Goal: Task Accomplishment & Management: Manage account settings

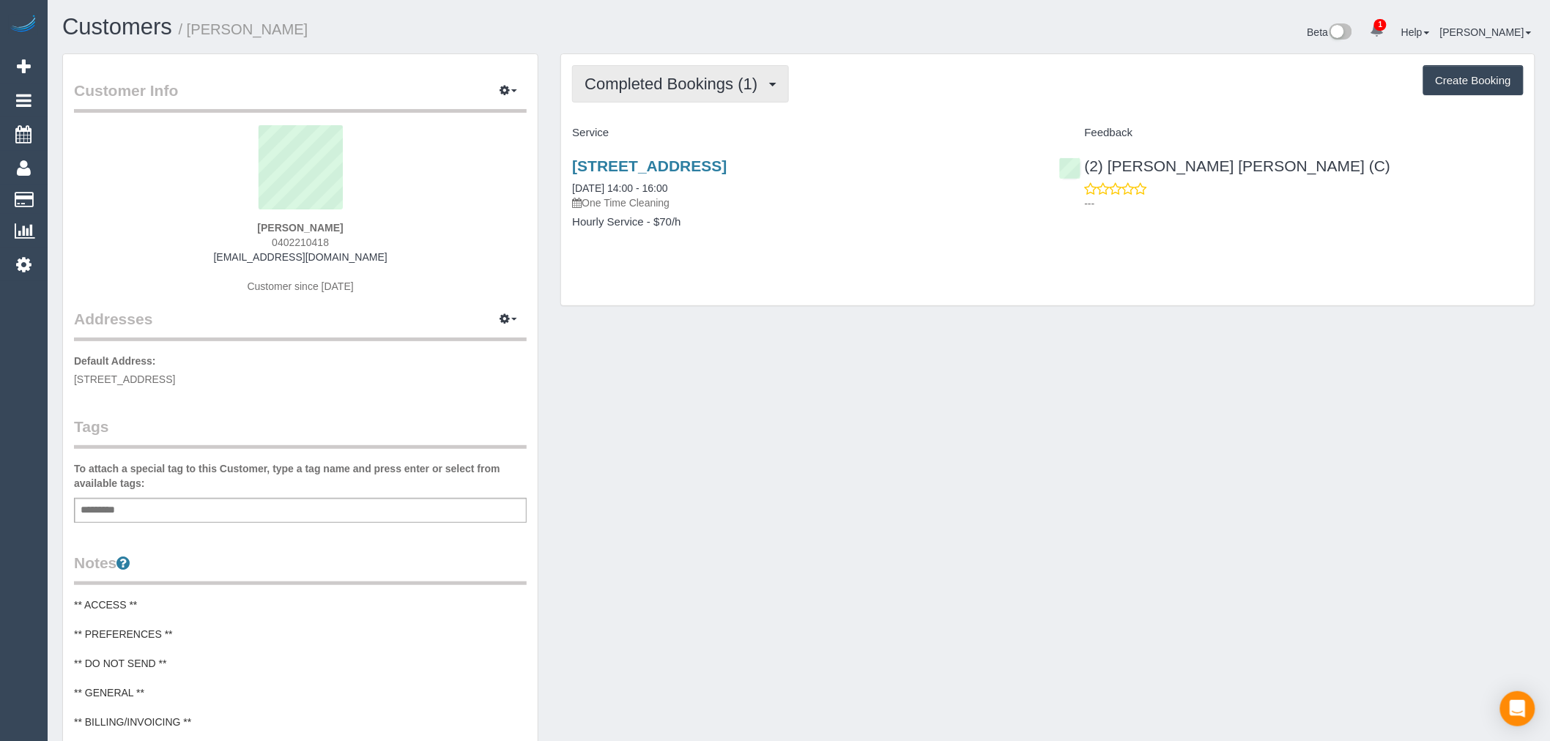
click at [715, 84] on span "Completed Bookings (1)" at bounding box center [675, 84] width 180 height 18
click at [885, 244] on div "[STREET_ADDRESS] [DATE] 14:00 - 16:00 One Time Cleaning Hourly Service - $70/h" at bounding box center [804, 201] width 487 height 113
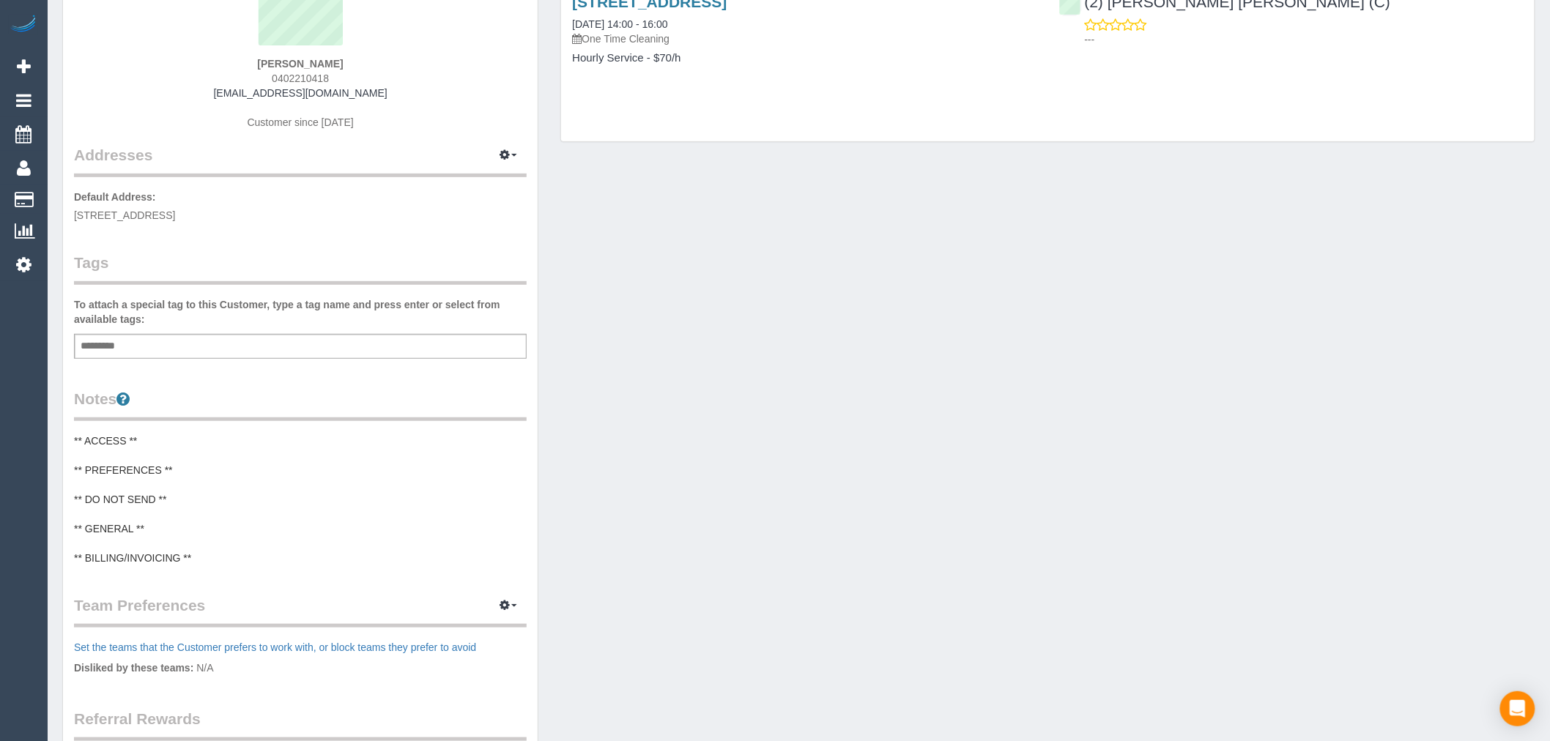
scroll to position [432, 0]
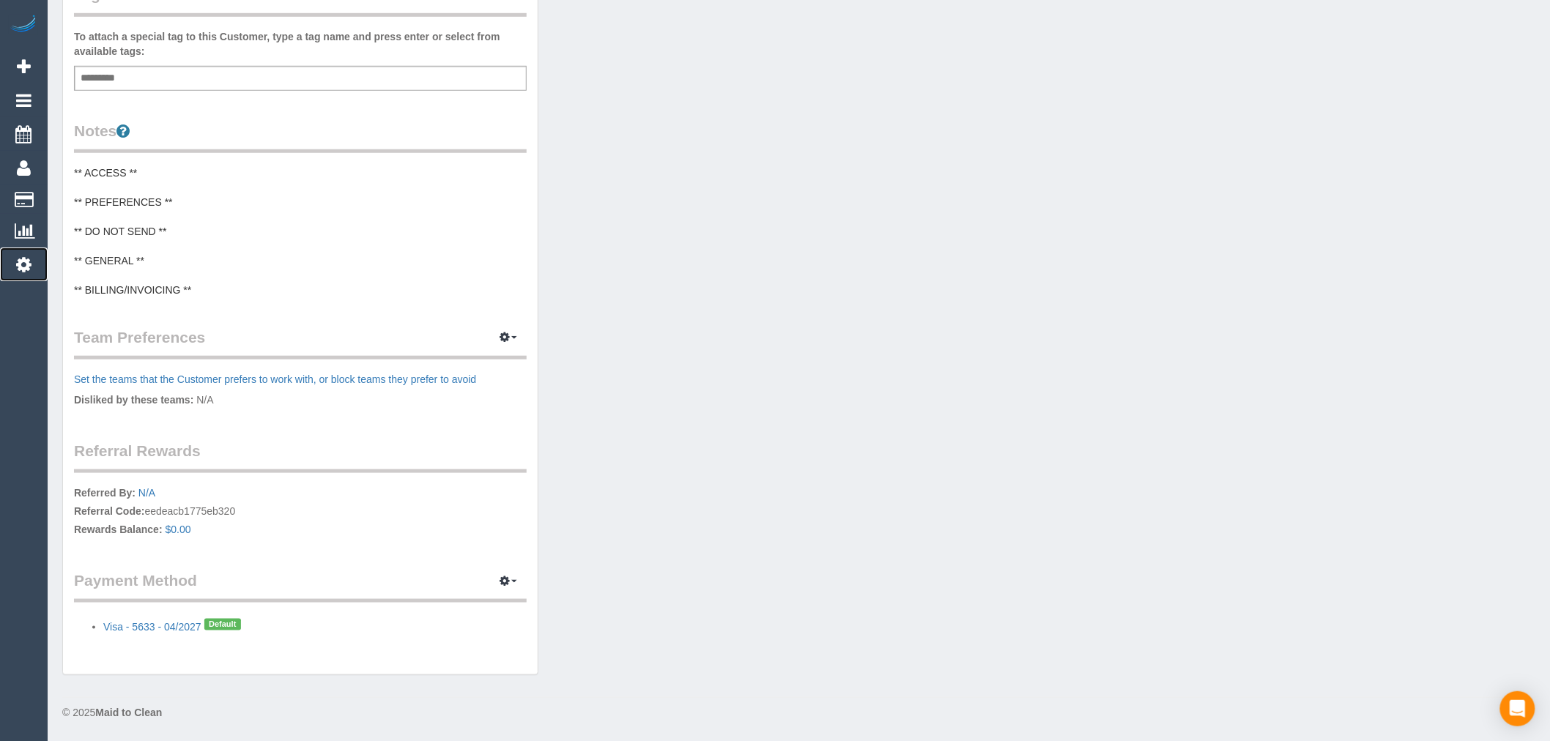
click at [26, 267] on icon at bounding box center [23, 265] width 15 height 18
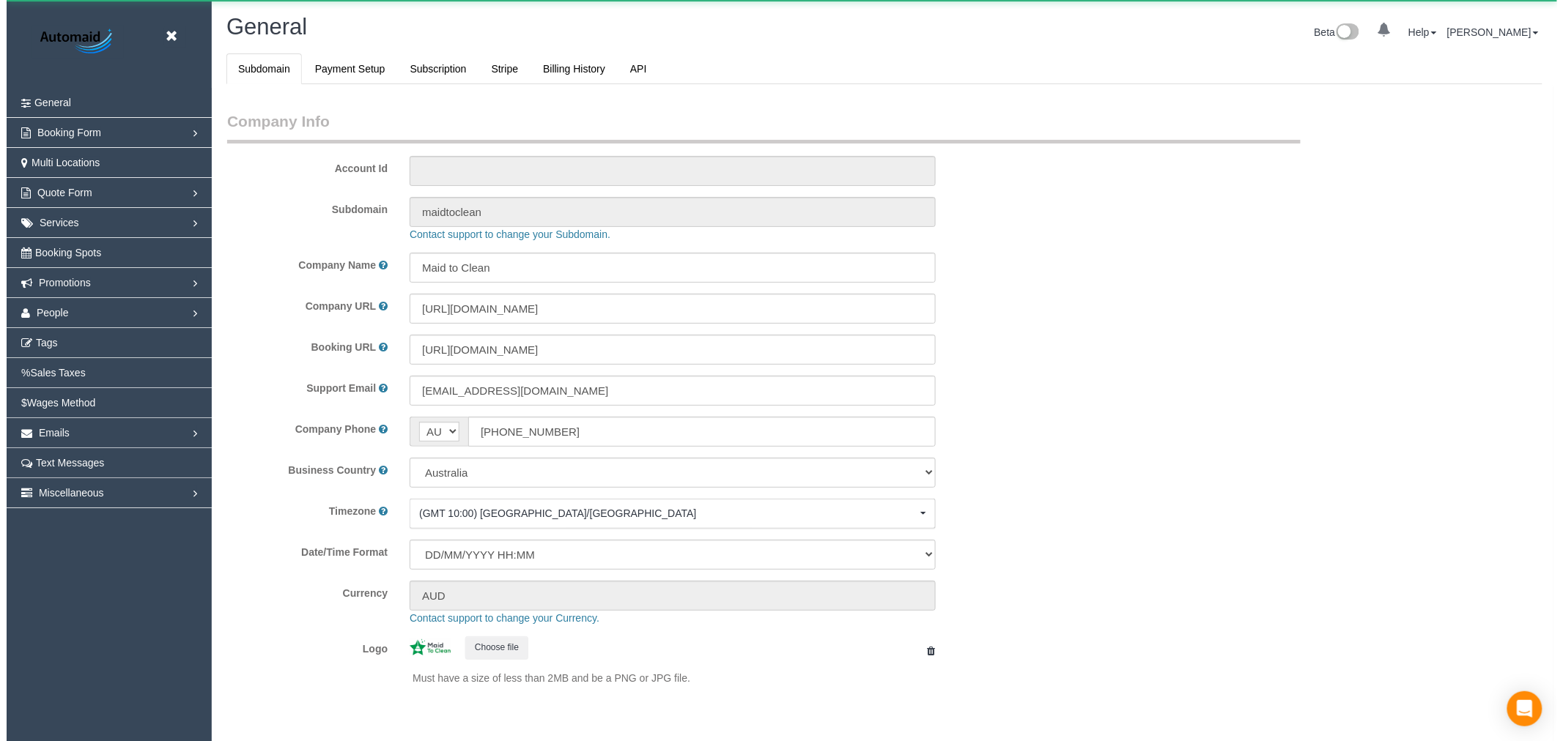
scroll to position [3300, 1550]
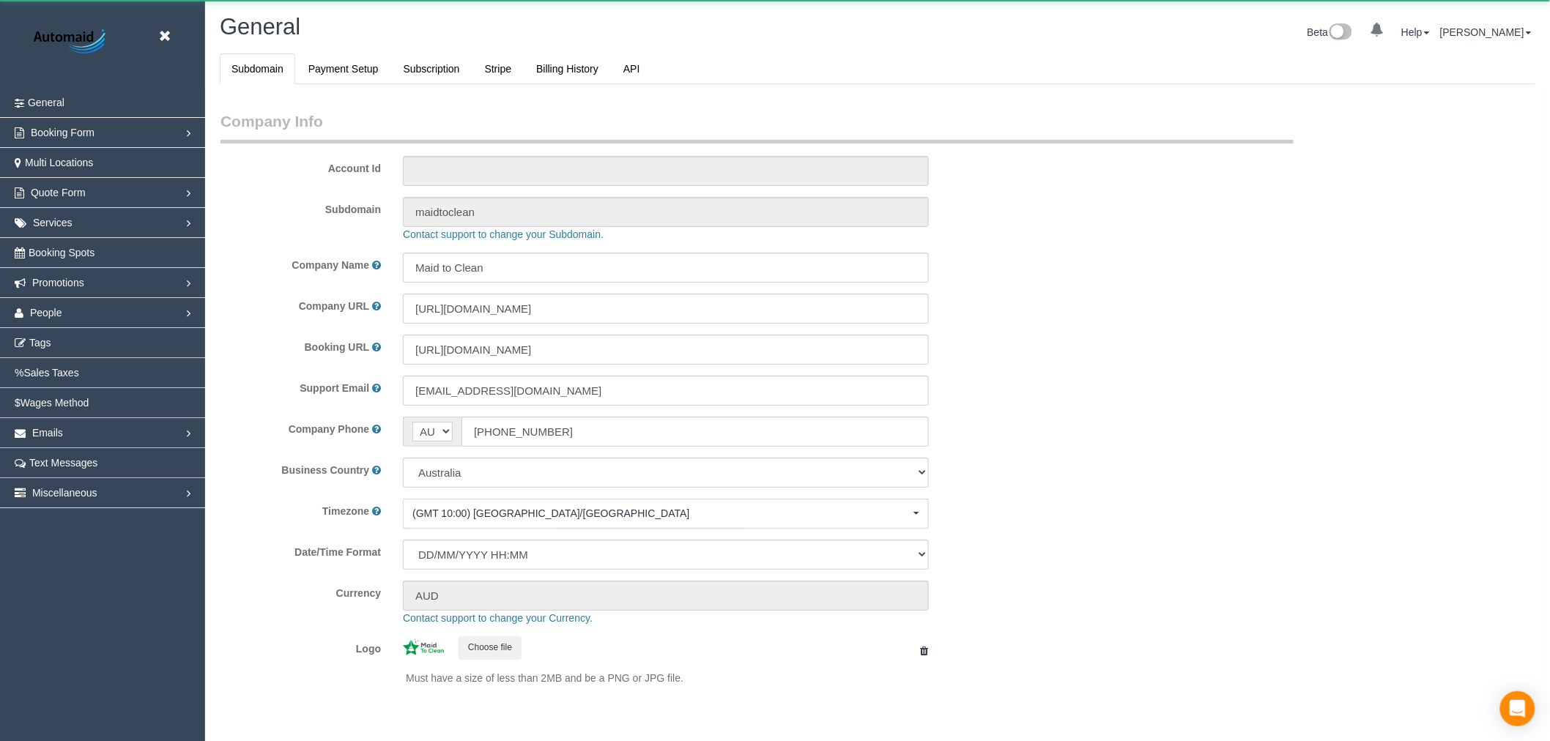
select select "1"
click at [111, 305] on link "People" at bounding box center [102, 312] width 205 height 29
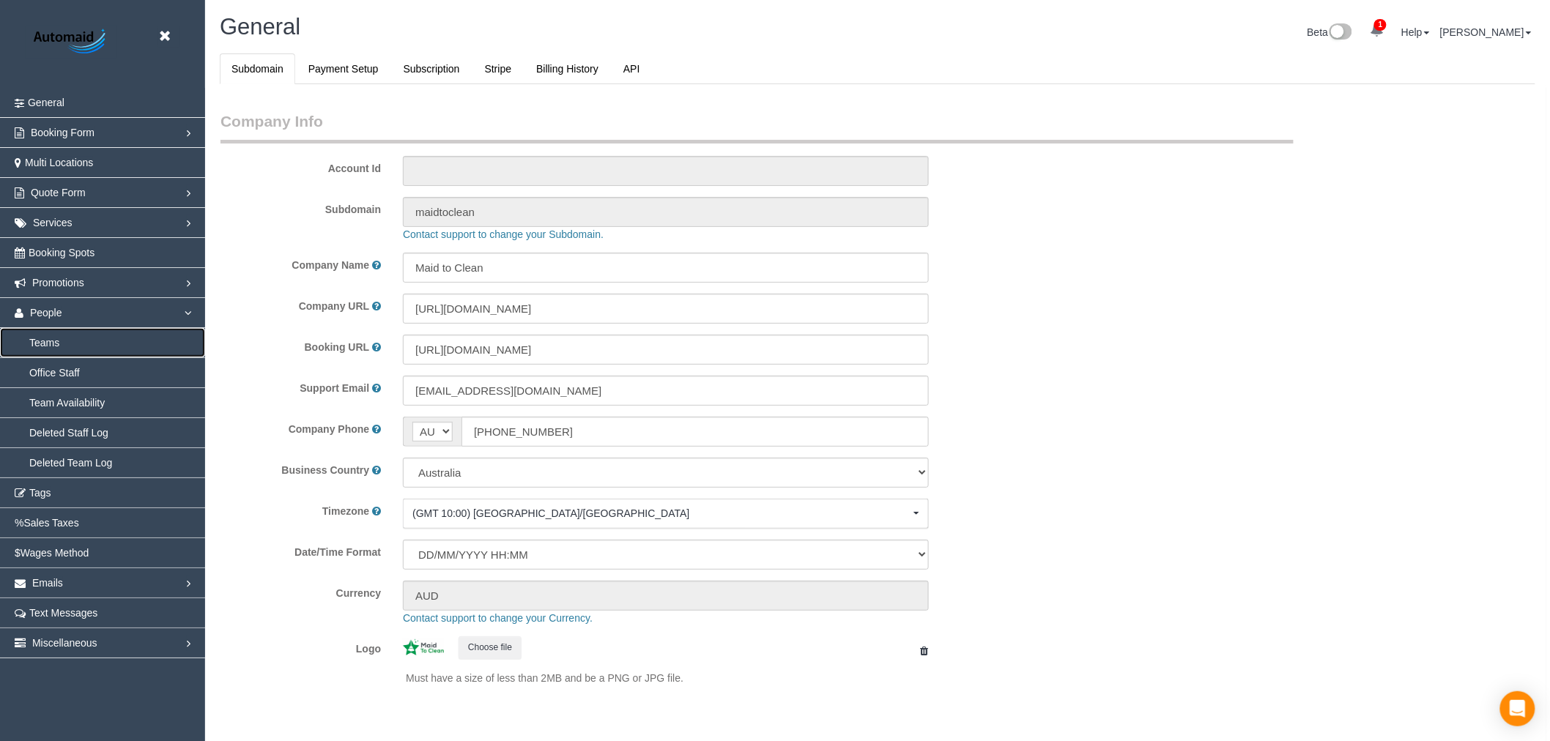
click at [68, 348] on link "Teams" at bounding box center [102, 342] width 205 height 29
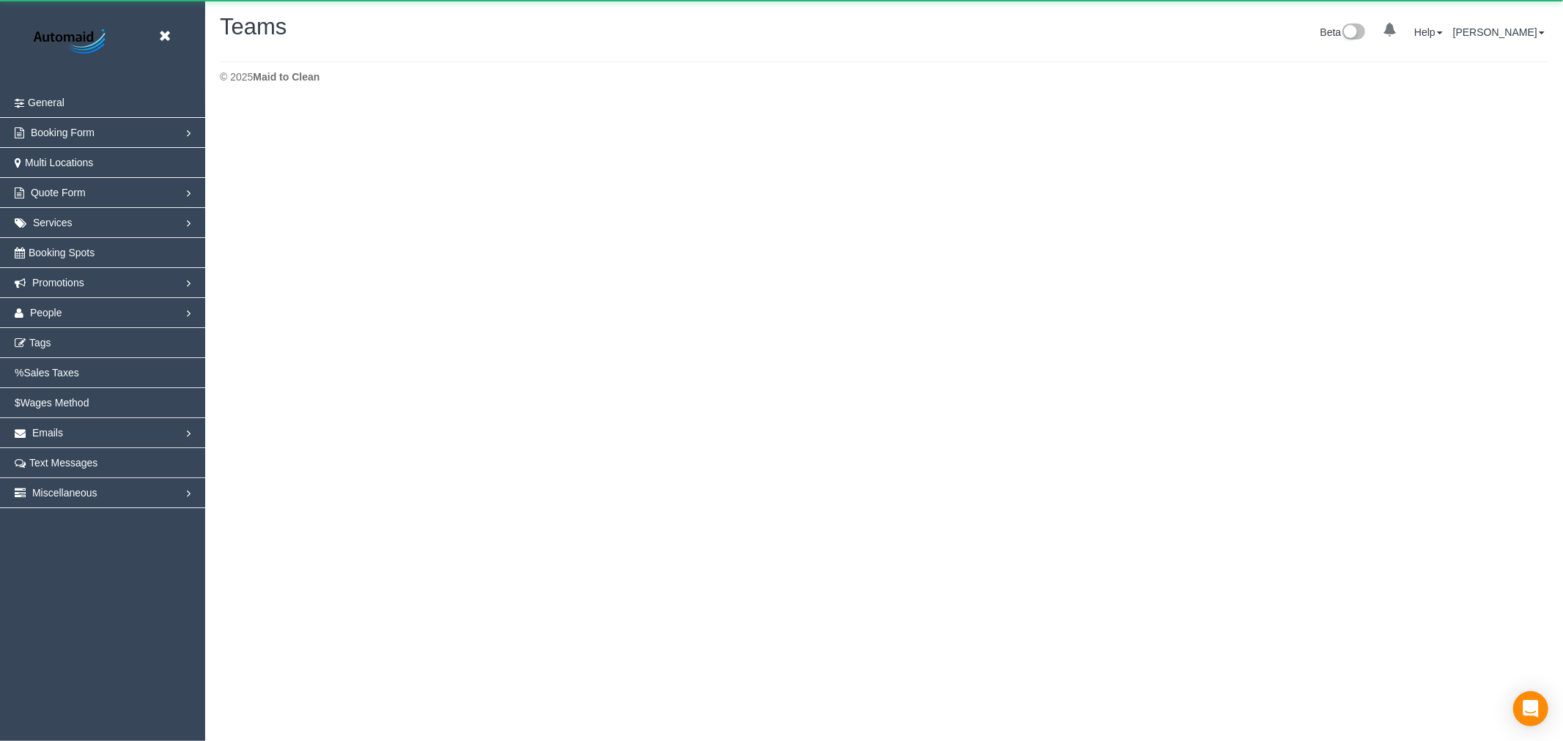
scroll to position [106, 1563]
click at [135, 312] on link "People" at bounding box center [102, 312] width 205 height 29
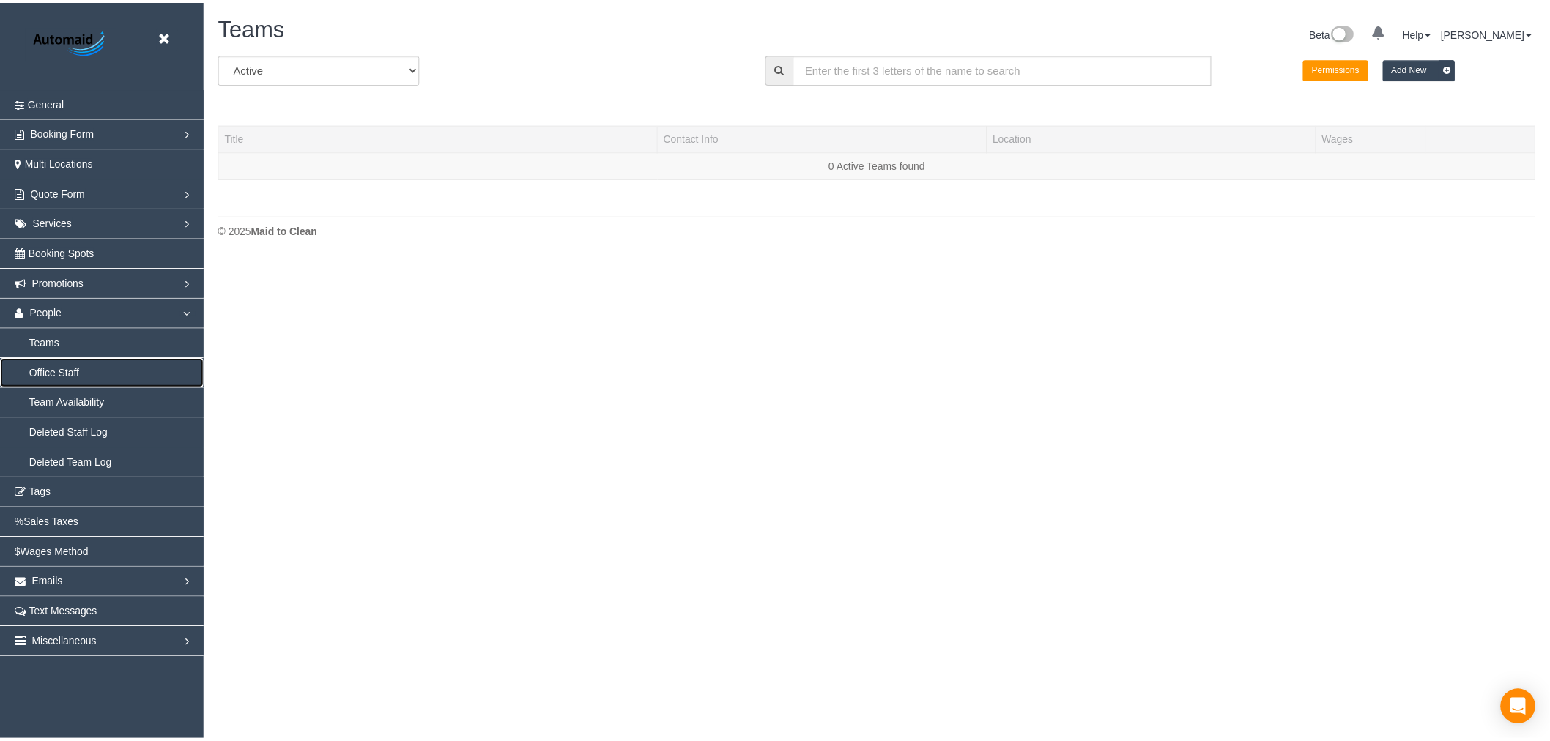
scroll to position [311, 1563]
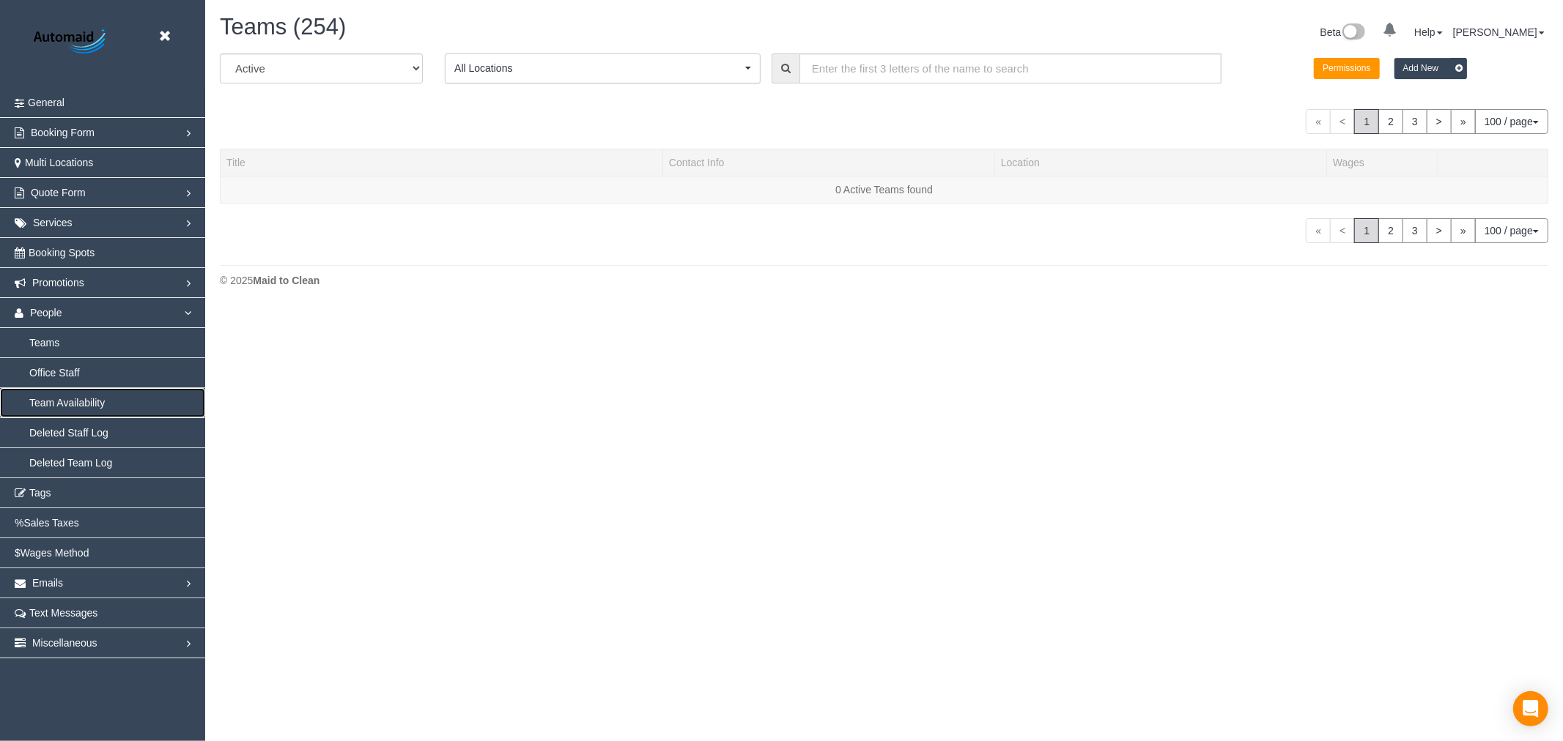
click at [82, 402] on link "Team Availability" at bounding box center [102, 402] width 205 height 29
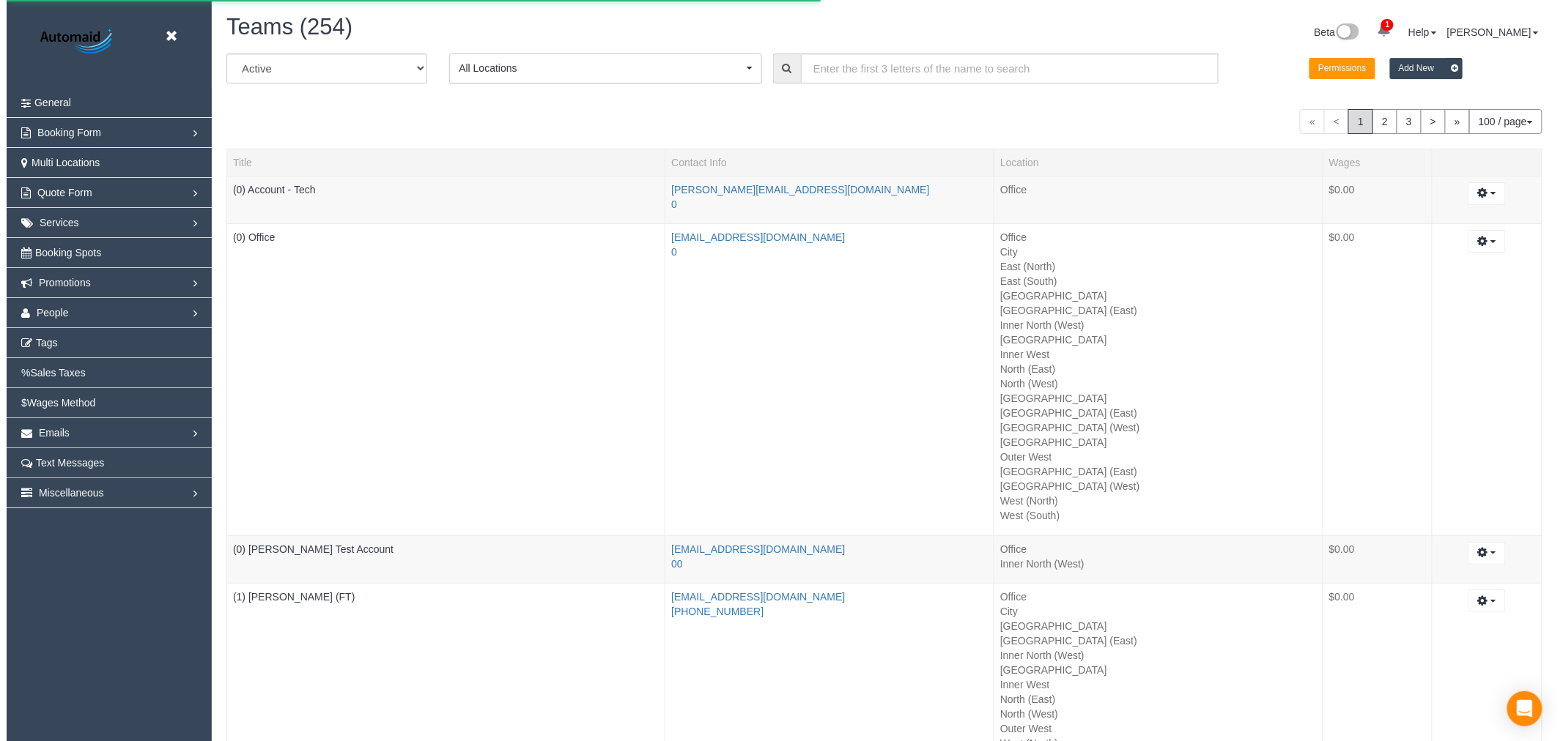
scroll to position [15055, 1550]
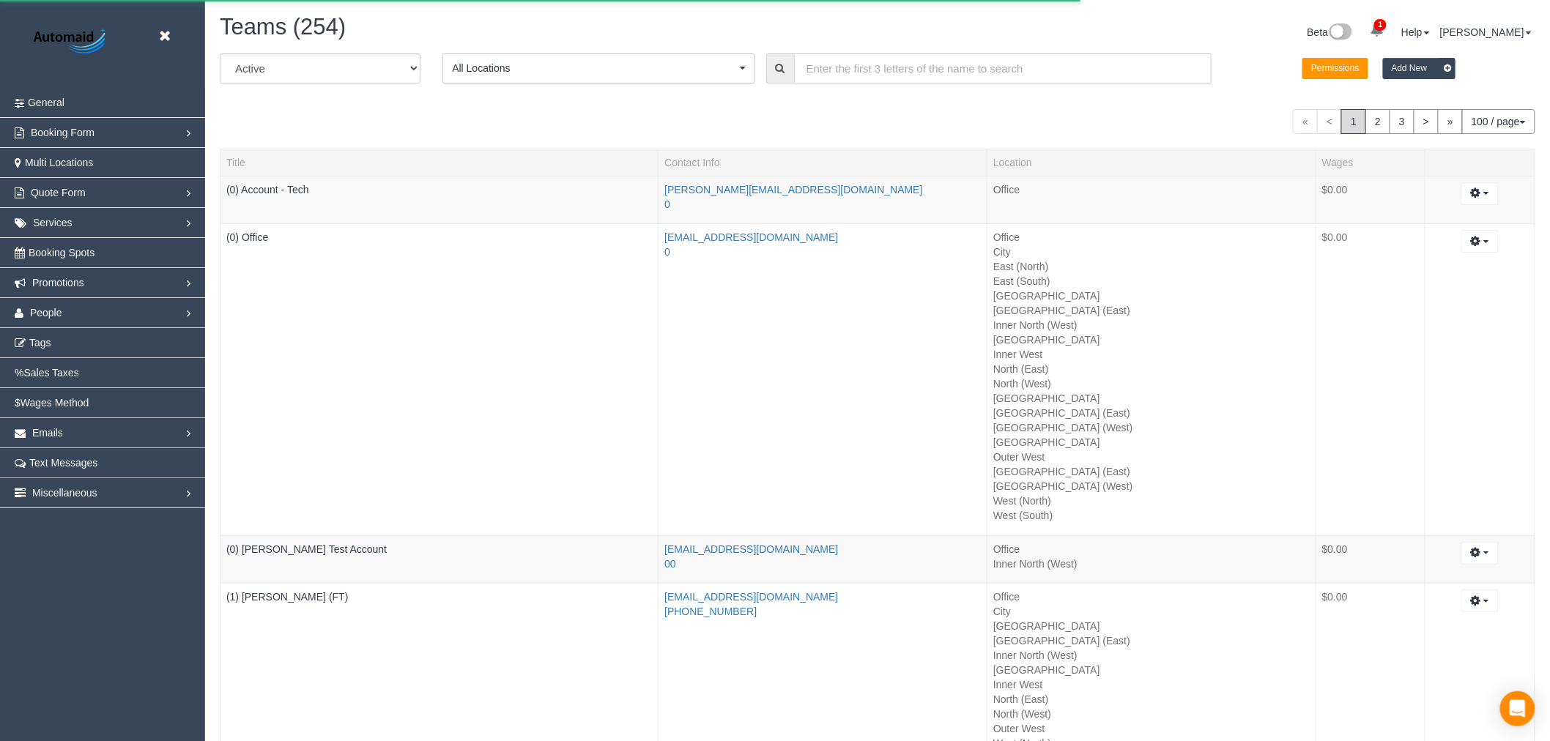
click at [952, 84] on input "text" at bounding box center [1003, 68] width 418 height 30
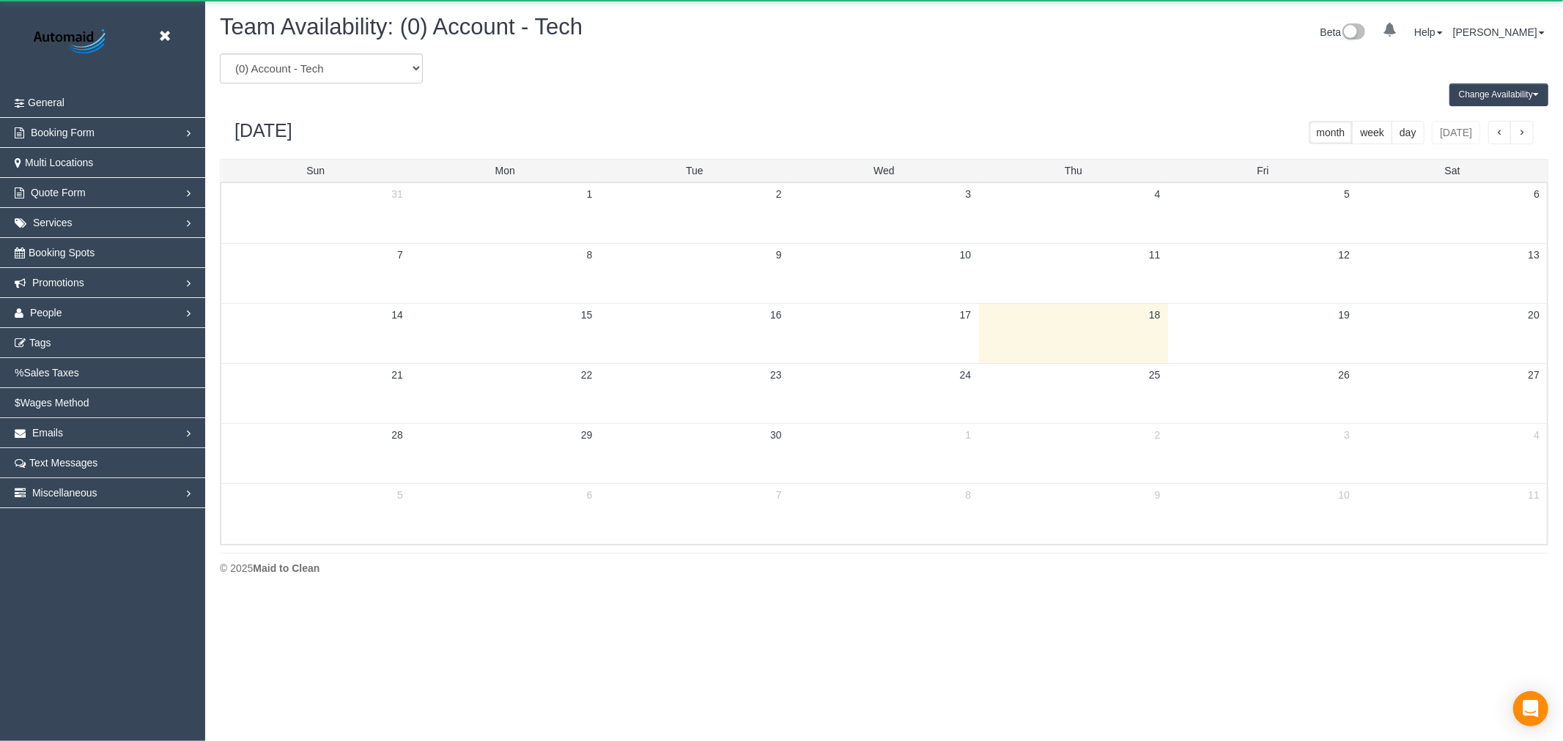
scroll to position [599, 1563]
drag, startPoint x: 413, startPoint y: 75, endPoint x: 403, endPoint y: 82, distance: 11.6
click at [412, 75] on select "(0) Account - Tech (0) Office (0) [PERSON_NAME] Test Account (1) [PERSON_NAME] …" at bounding box center [321, 68] width 203 height 30
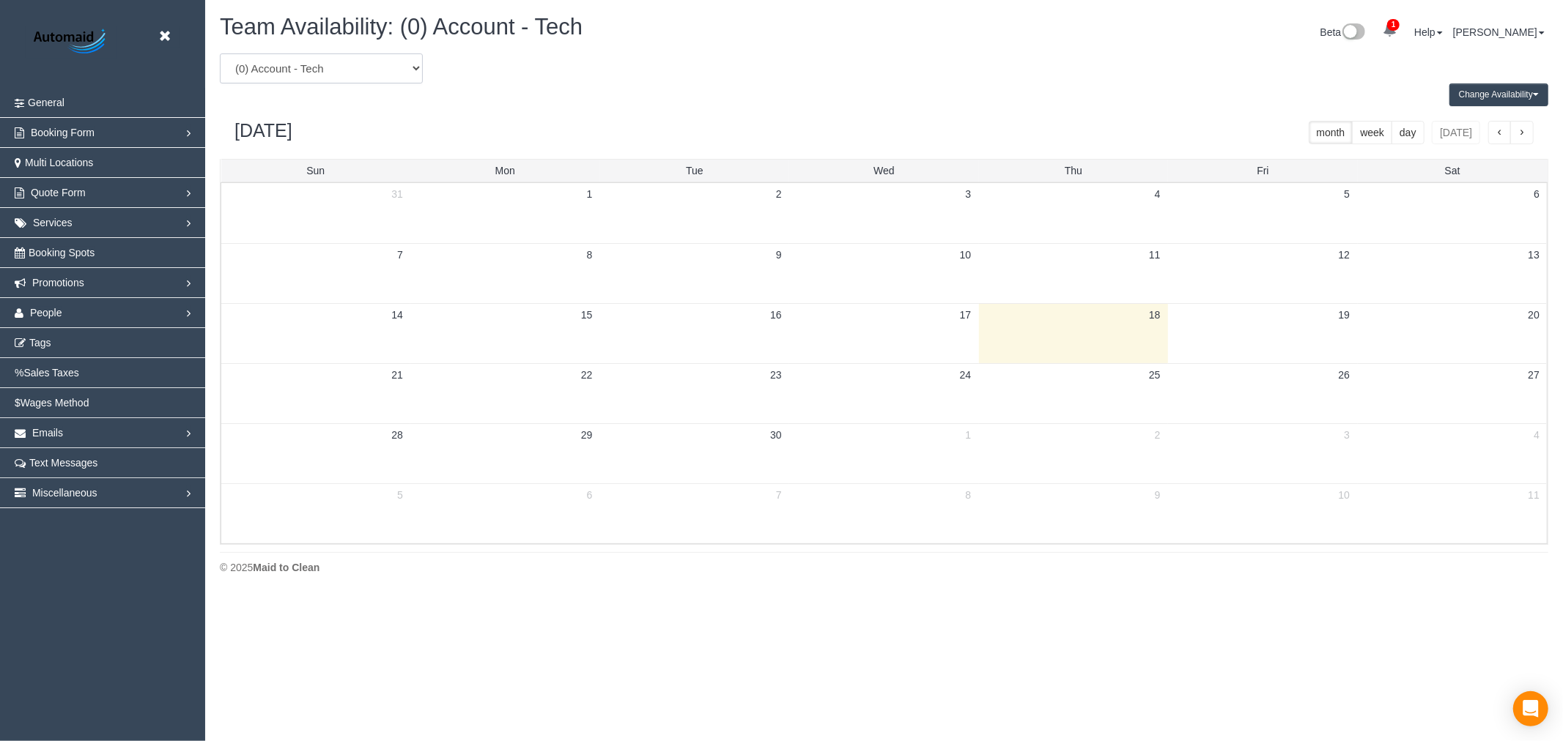
scroll to position [598, 1563]
select select "number:104724"
click at [220, 54] on select "(0) Account - Tech (0) Office (0) [PERSON_NAME] Test Account (1) [PERSON_NAME] …" at bounding box center [321, 68] width 203 height 30
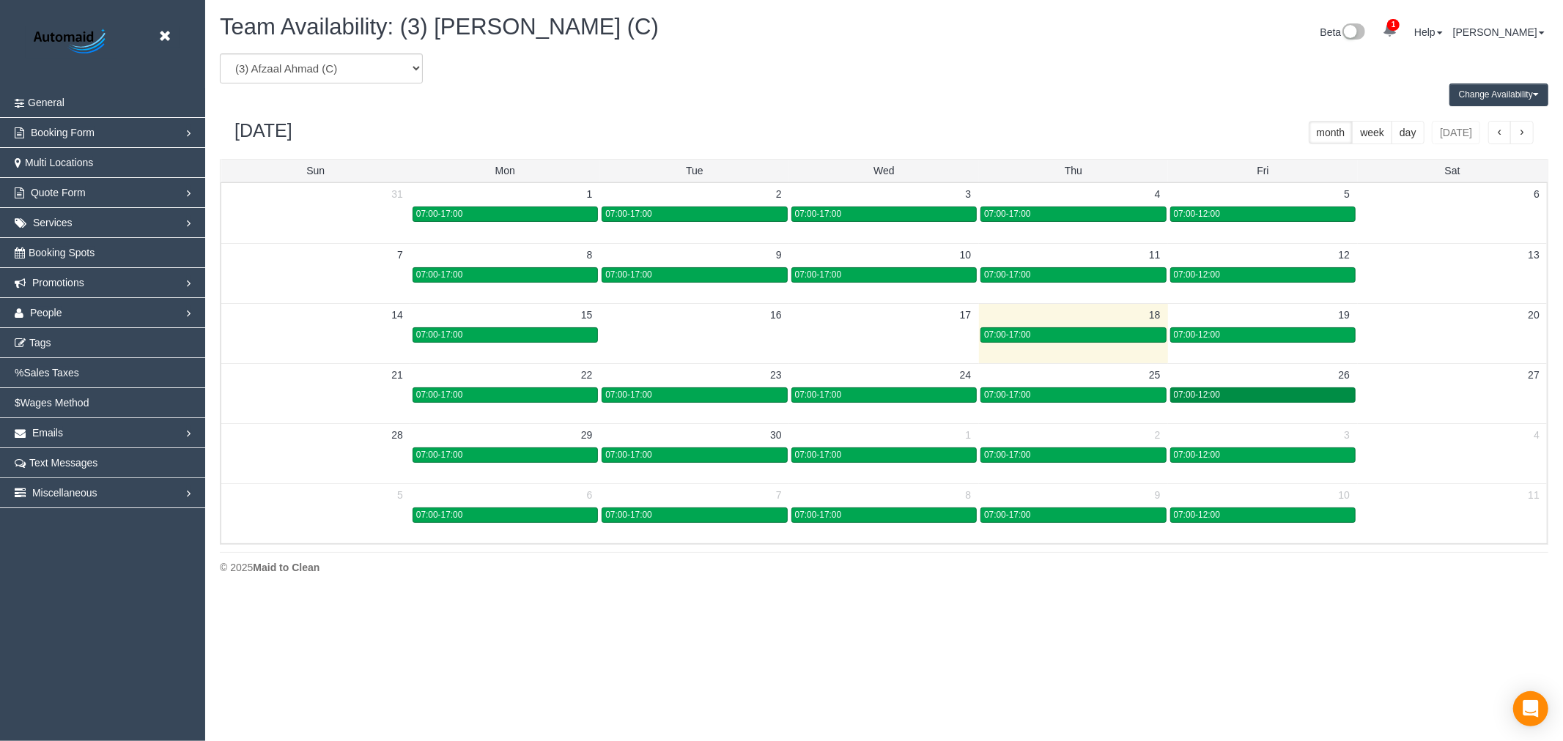
scroll to position [72671, 71705]
click at [1301, 391] on div "07:00-12:00" at bounding box center [1263, 395] width 178 height 11
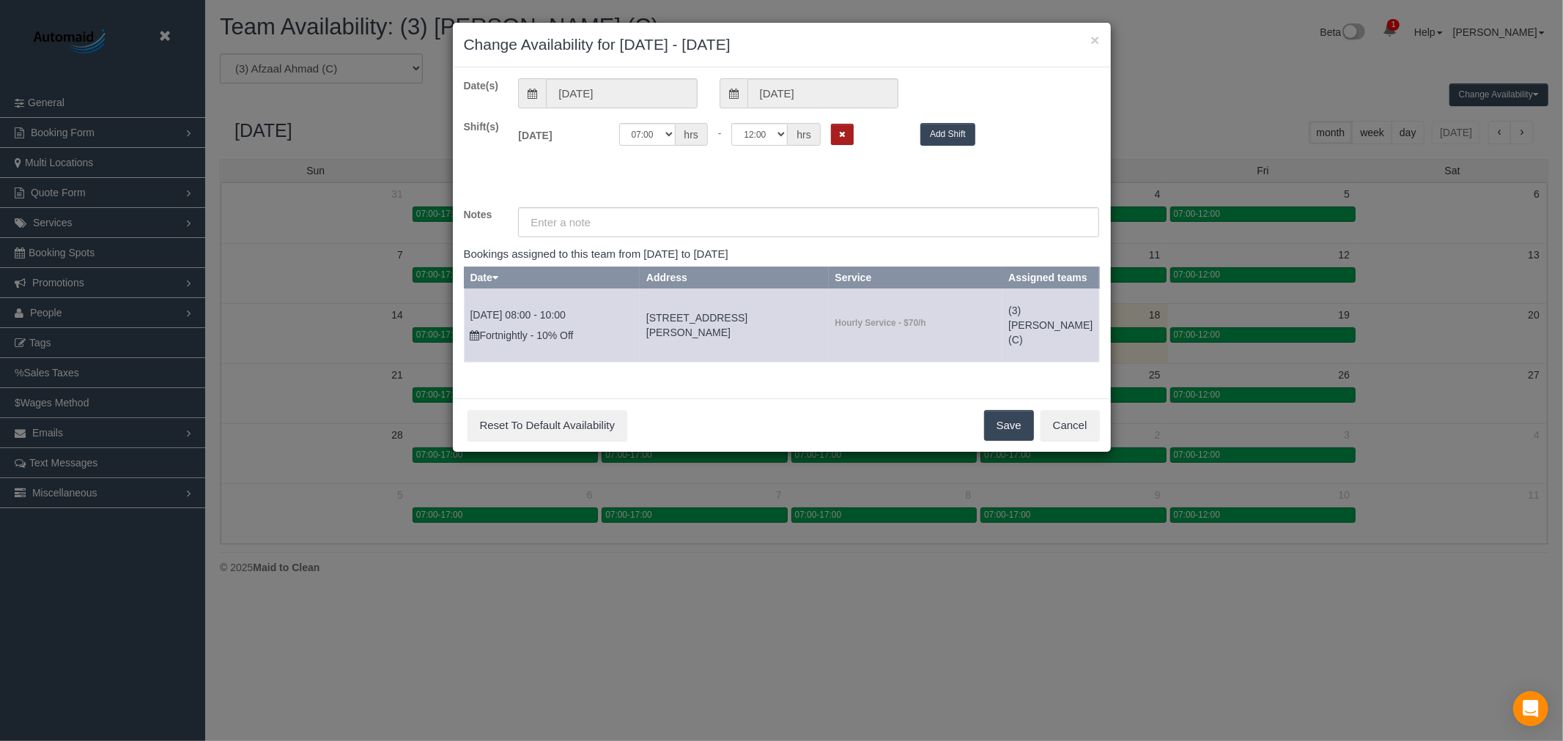
click at [845, 136] on icon "Remove Shift" at bounding box center [842, 134] width 7 height 8
click at [1001, 429] on button "Save" at bounding box center [1009, 425] width 50 height 31
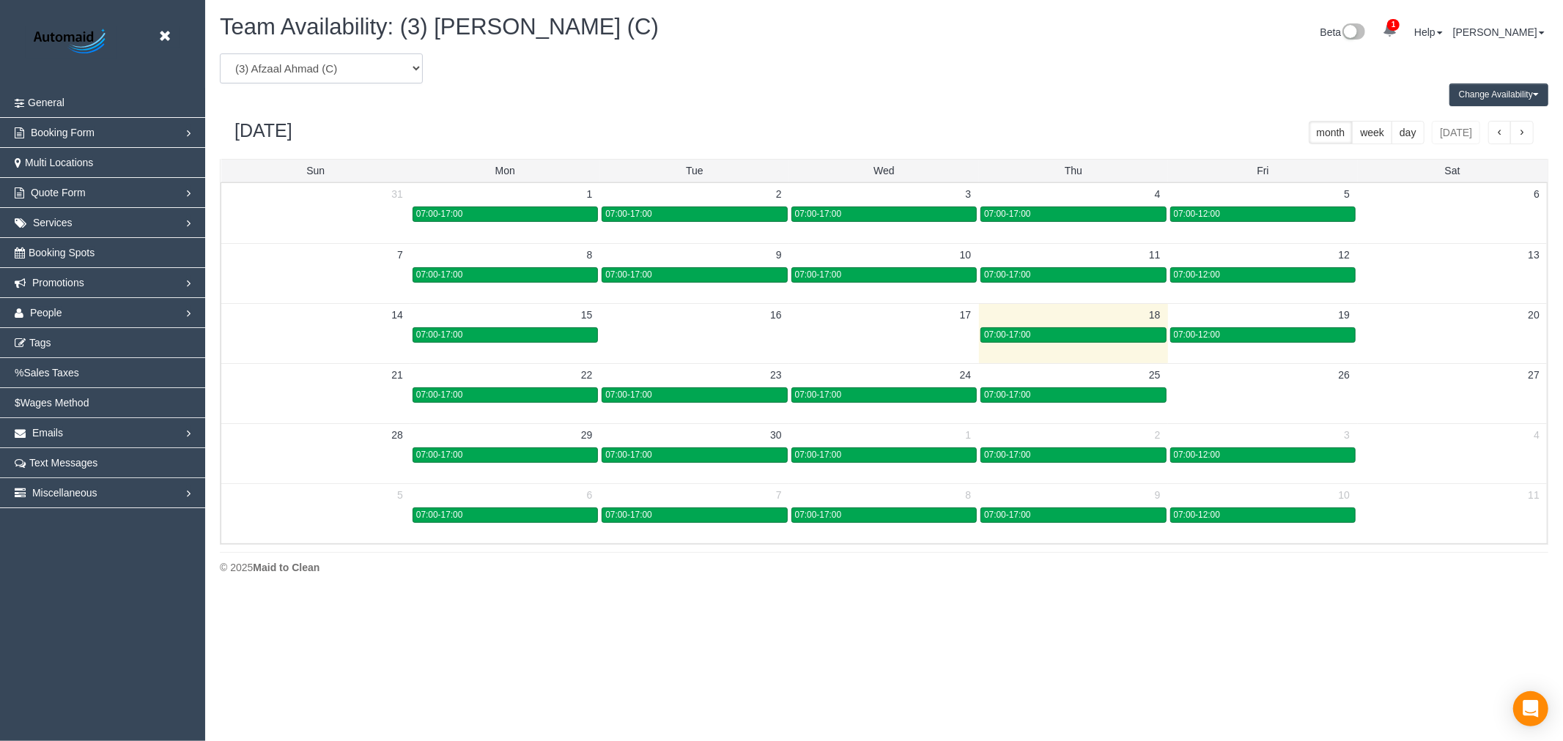
click at [327, 75] on select "(0) Account - Tech (0) Office (0) [PERSON_NAME] Test Account (1) [PERSON_NAME] …" at bounding box center [321, 68] width 203 height 30
select select "number:119255"
click at [220, 54] on select "(0) Account - Tech (0) Office (0) [PERSON_NAME] Test Account (1) [PERSON_NAME] …" at bounding box center [321, 68] width 203 height 30
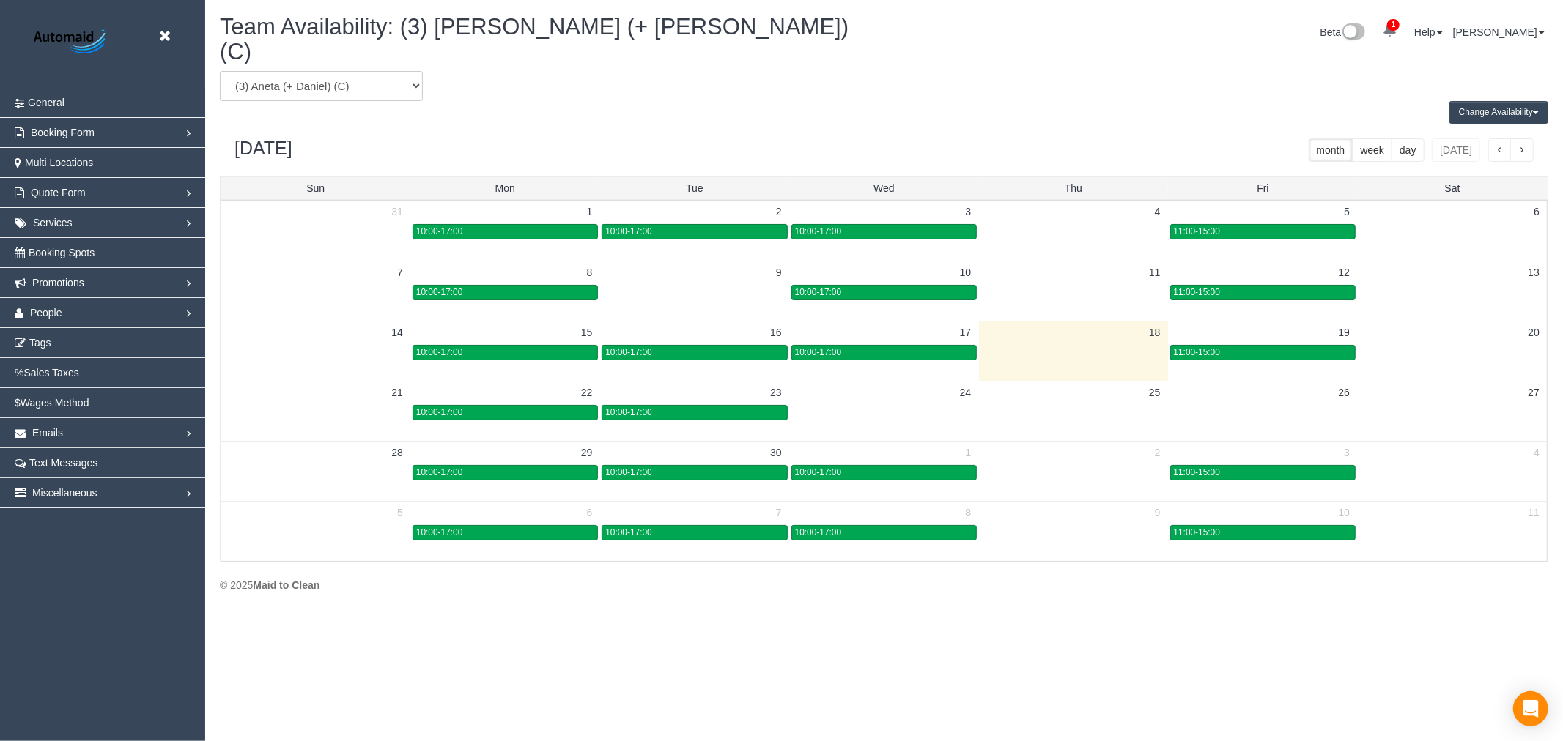
scroll to position [72671, 71705]
click at [558, 467] on div "10:00-17:00" at bounding box center [505, 472] width 178 height 11
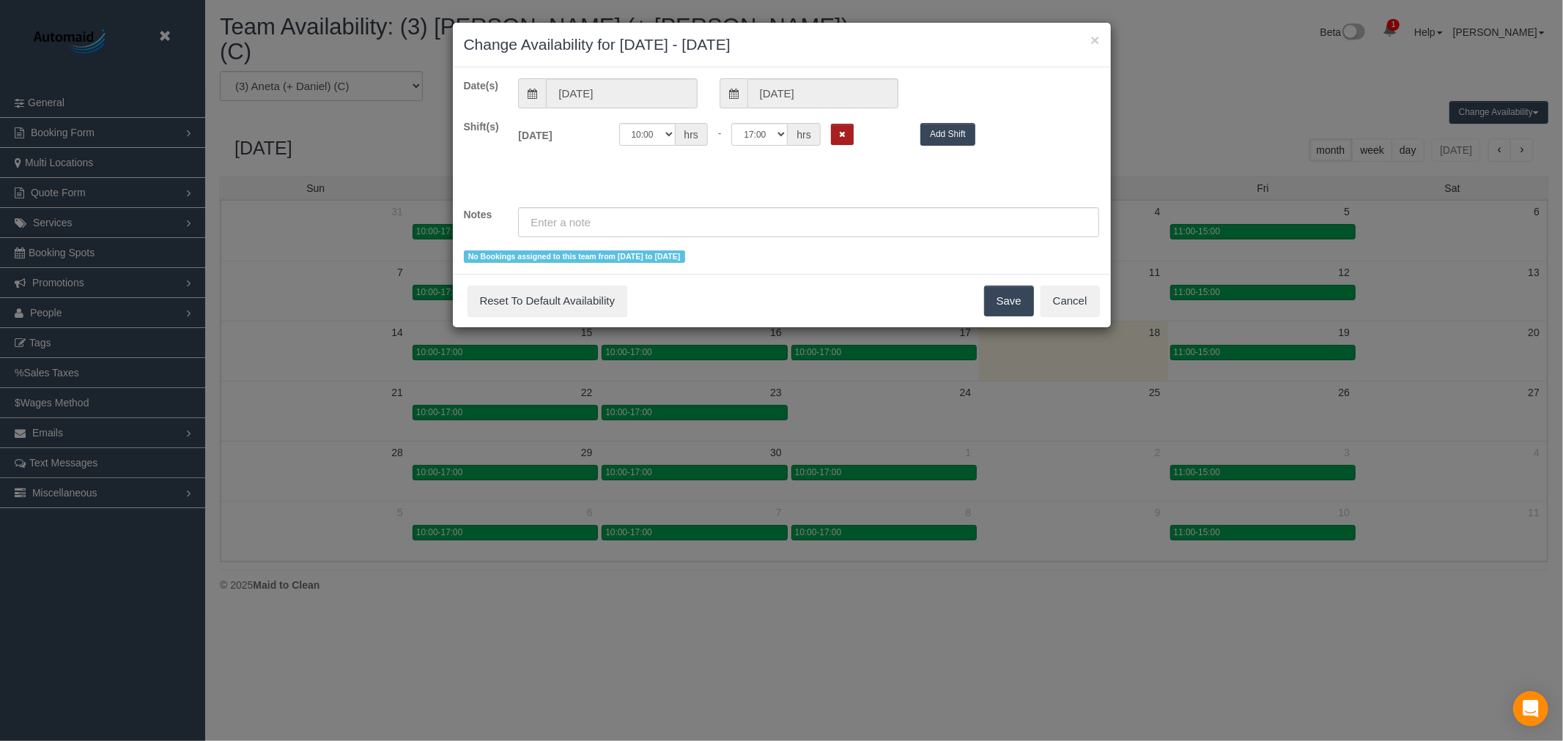
click at [841, 129] on button "Remove Shift" at bounding box center [842, 134] width 23 height 21
click at [999, 303] on button "Save" at bounding box center [1009, 301] width 50 height 31
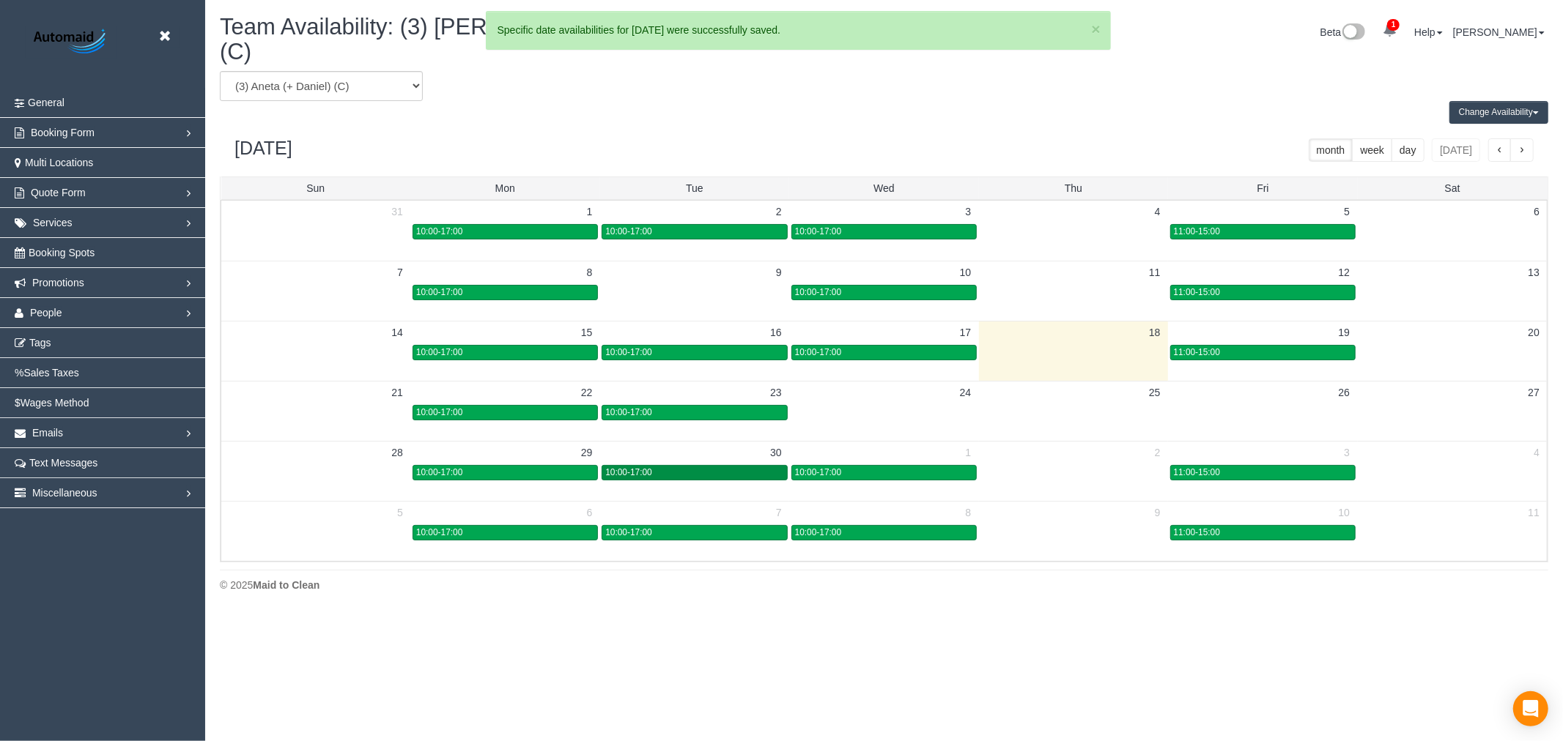
click at [681, 467] on div "10:00-17:00" at bounding box center [694, 472] width 178 height 11
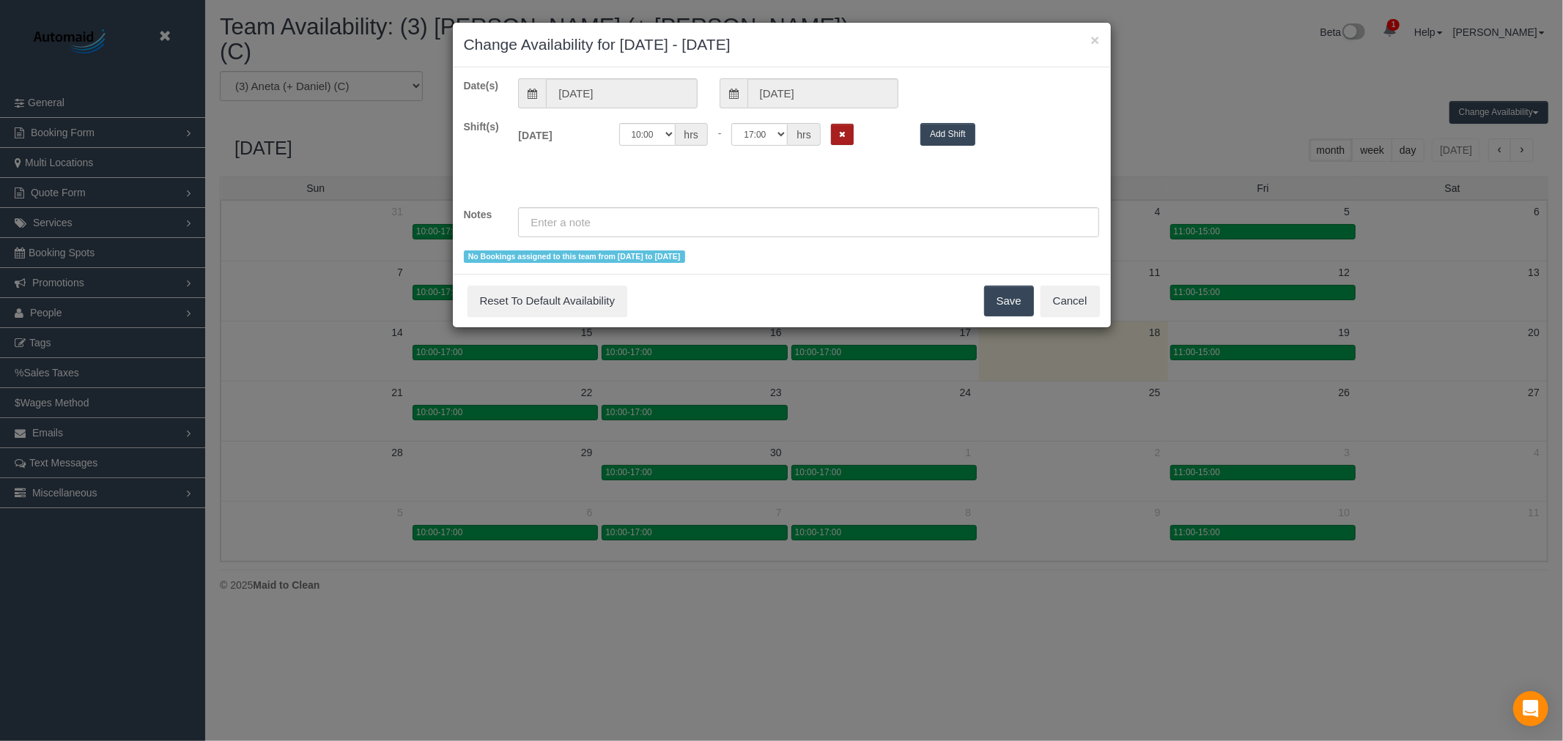
click at [837, 133] on button "Remove Shift" at bounding box center [842, 134] width 23 height 21
click at [998, 297] on button "Save" at bounding box center [1009, 301] width 50 height 31
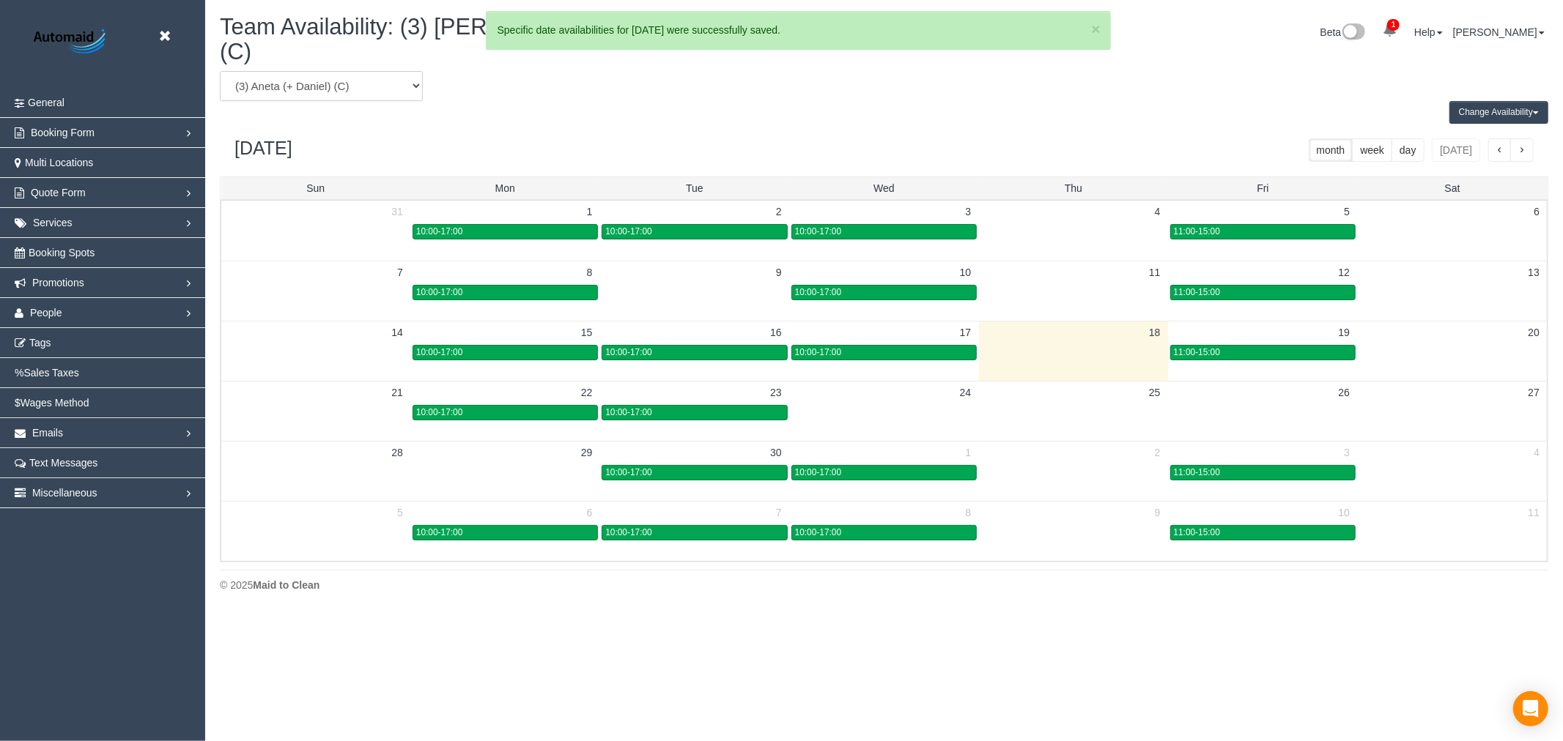
drag, startPoint x: 321, startPoint y: 79, endPoint x: 324, endPoint y: 71, distance: 8.6
click at [321, 79] on select "(0) Account - Tech (0) Office (0) [PERSON_NAME] Test Account (1) [PERSON_NAME] …" at bounding box center [321, 86] width 203 height 30
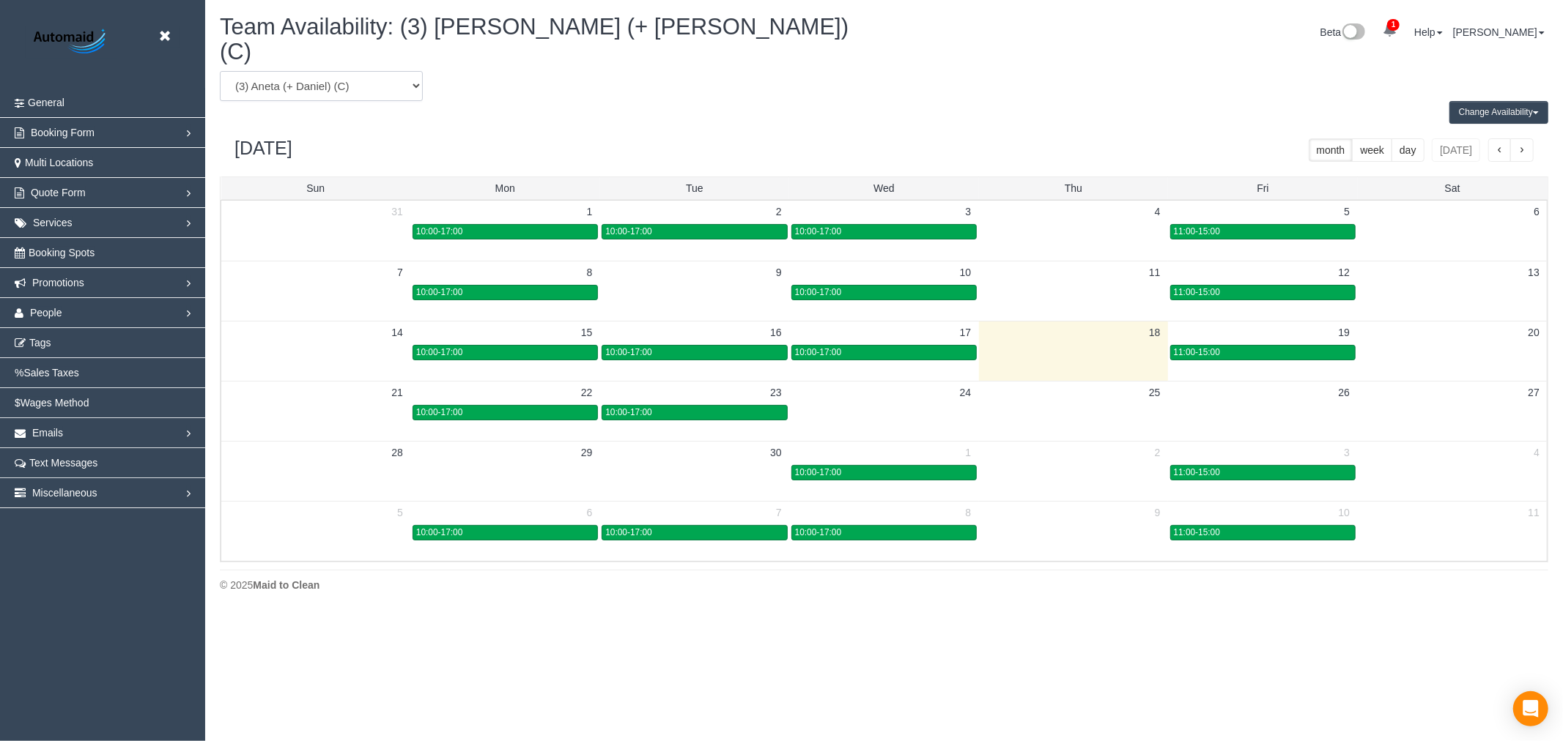
select select "number:119254"
click at [220, 71] on select "(0) Account - Tech (0) Office (0) [PERSON_NAME] Test Account (1) [PERSON_NAME] …" at bounding box center [321, 86] width 203 height 30
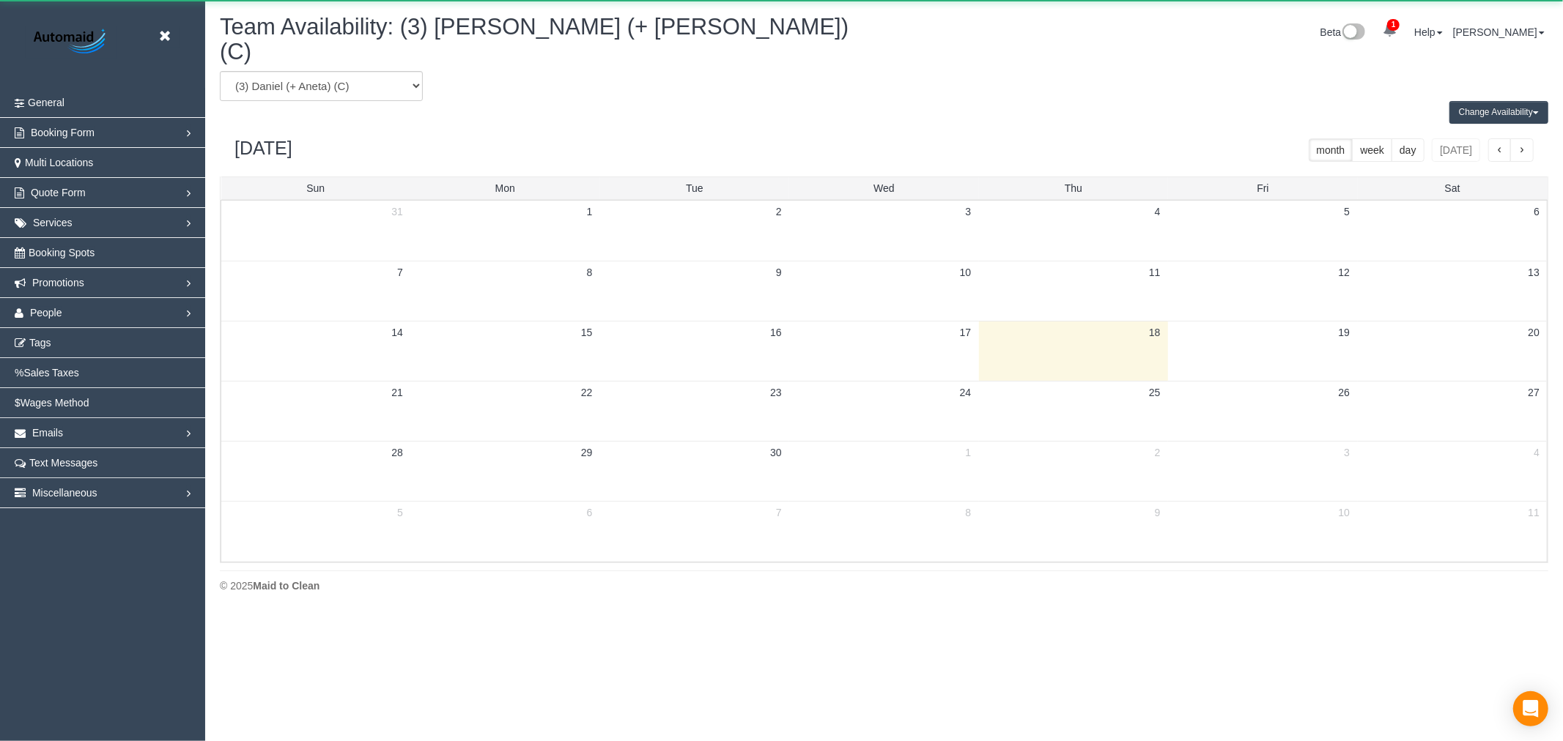
scroll to position [72671, 71705]
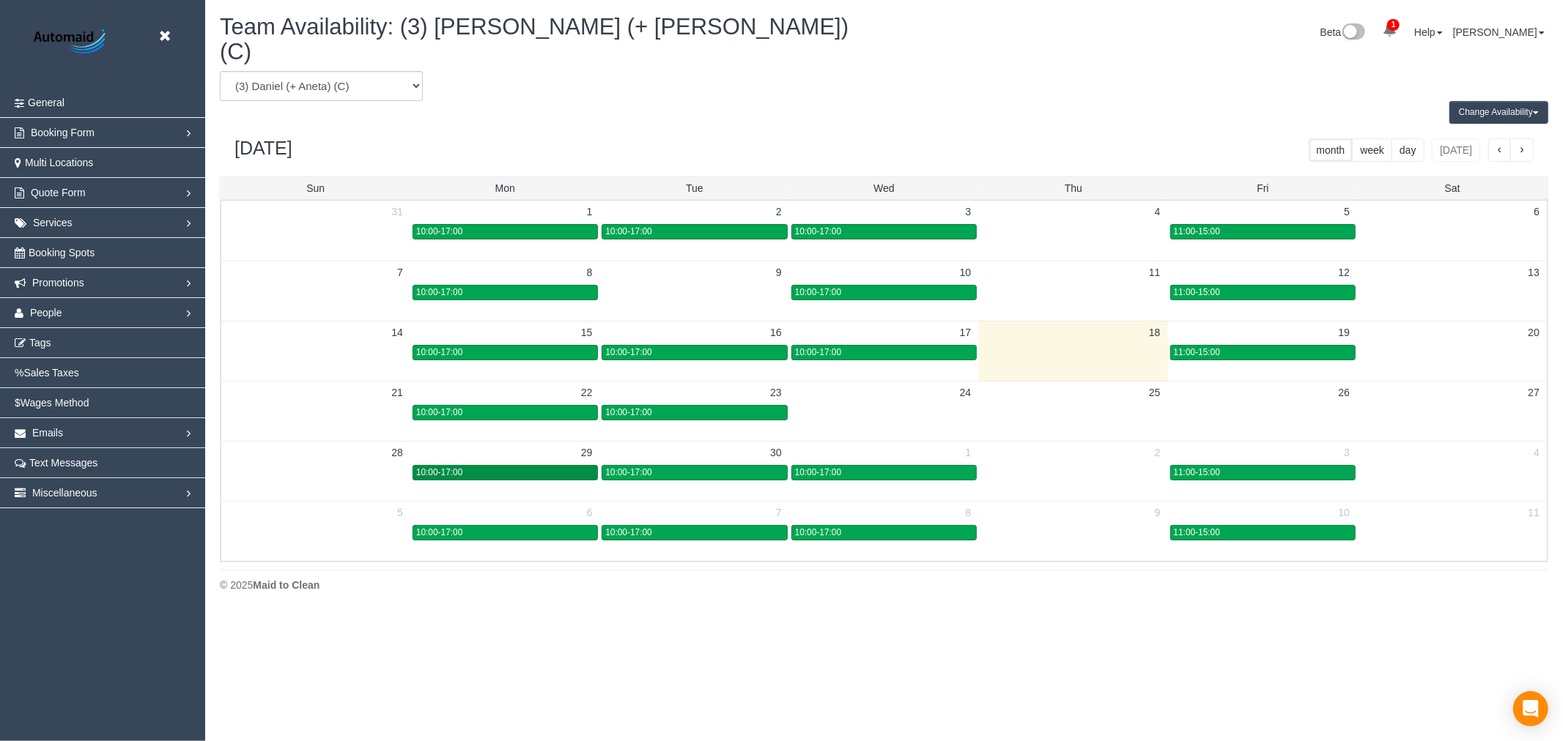
click at [544, 467] on div "10:00-17:00" at bounding box center [505, 472] width 178 height 11
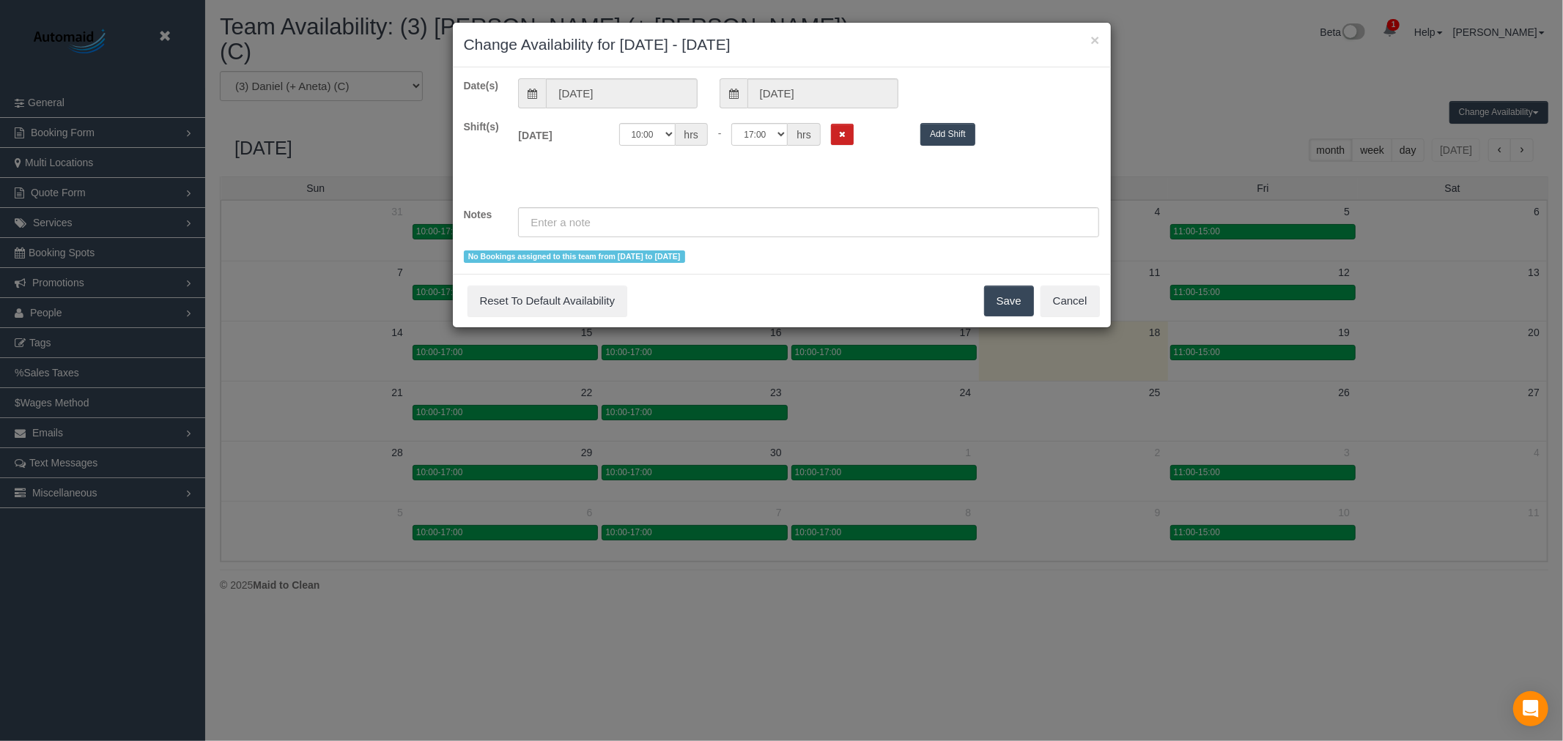
click at [826, 137] on div "00:00 00:05 00:10 00:15 00:20 00:25 00:30 00:35 00:40 00:45 00:50 00:55 01:00 0…" at bounding box center [759, 134] width 280 height 23
click at [838, 134] on button "Remove Shift" at bounding box center [842, 134] width 23 height 21
click at [1005, 289] on button "Save" at bounding box center [1009, 301] width 50 height 31
click at [743, 451] on div "× Change Availability for [DATE] - [DATE] Date(s) [DATE] [DATE] Shift(s) [DATE]…" at bounding box center [781, 370] width 1563 height 741
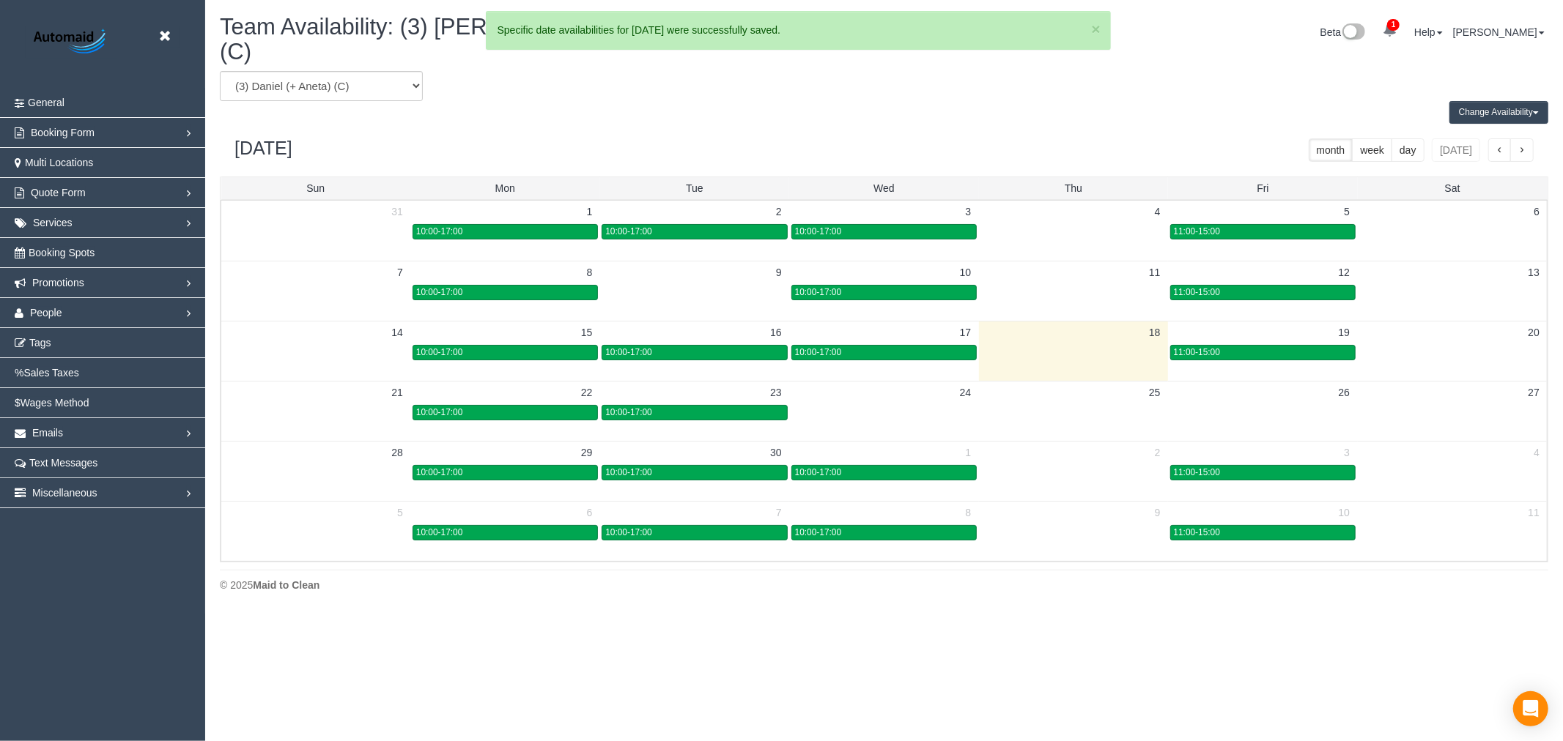
click at [730, 452] on div "× Change Availability for [DATE] - [DATE] Date(s) [DATE] [DATE] Shift(s) [DATE]…" at bounding box center [781, 370] width 1563 height 741
click at [726, 453] on div "× Change Availability for [DATE] - [DATE] Date(s) [DATE] [DATE] Shift(s) [DATE]…" at bounding box center [781, 370] width 1563 height 741
click at [726, 467] on div "10:00-17:00" at bounding box center [694, 472] width 178 height 11
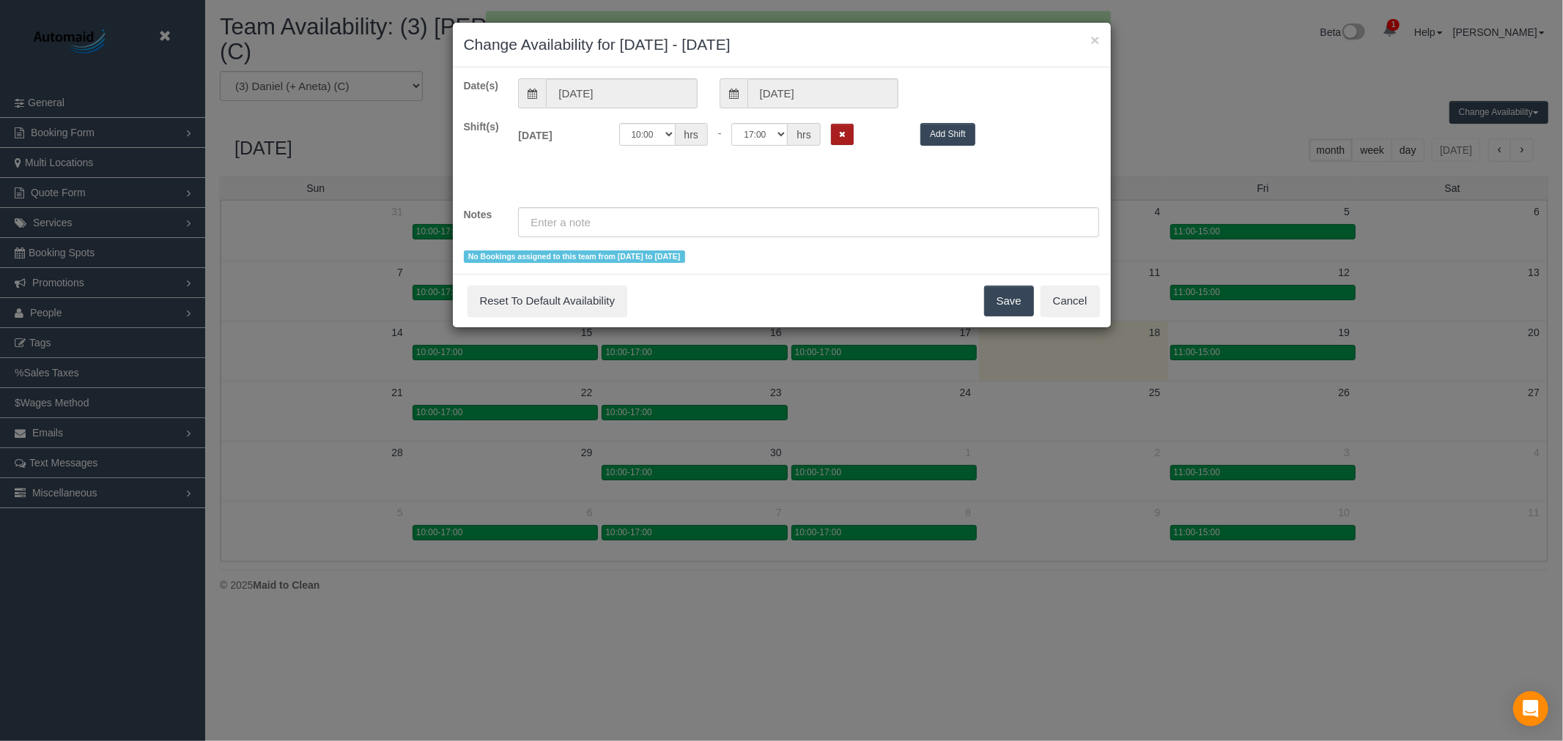
click at [850, 142] on button "Remove Shift" at bounding box center [842, 134] width 23 height 21
click at [1021, 311] on button "Save" at bounding box center [1009, 301] width 50 height 31
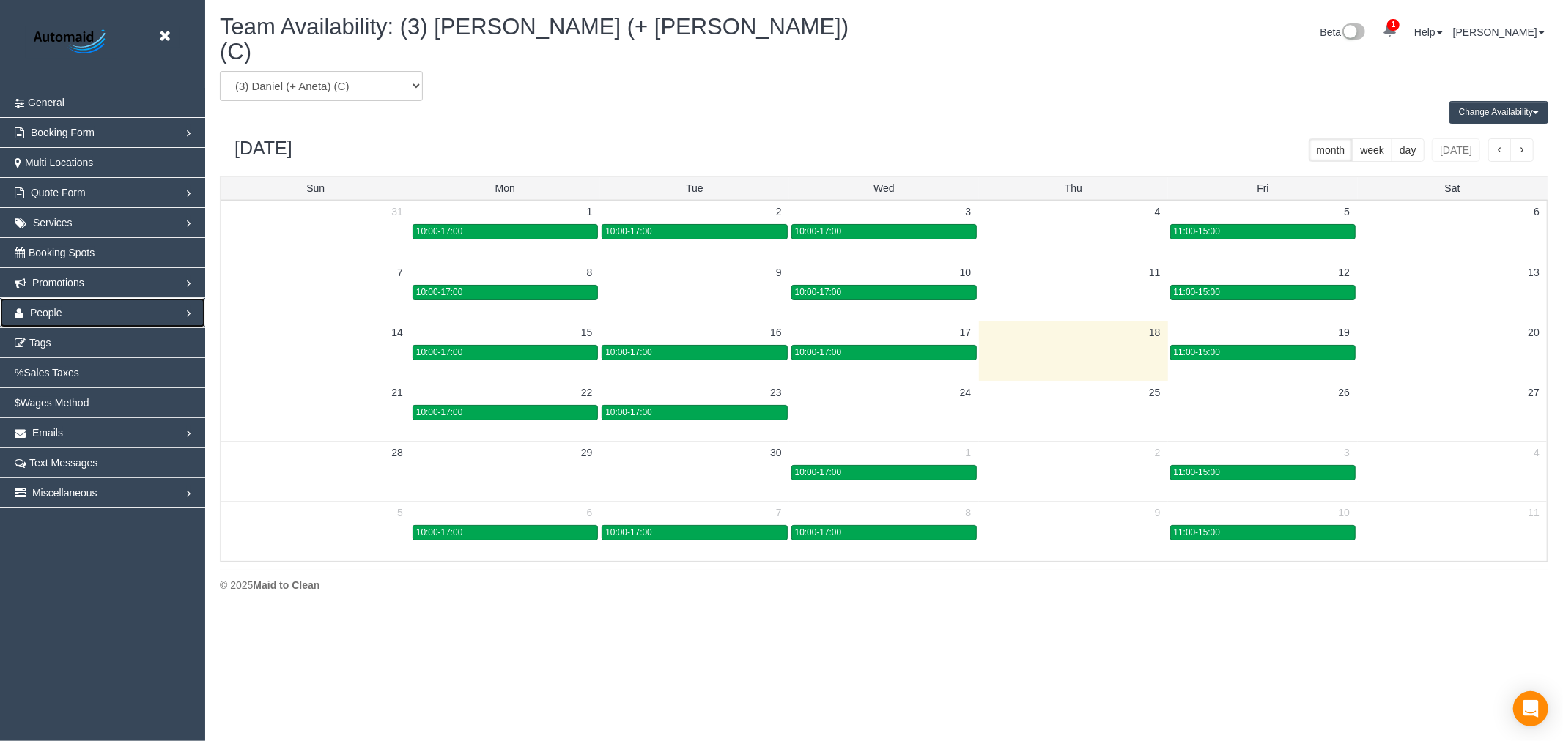
click at [159, 306] on link "People" at bounding box center [102, 312] width 205 height 29
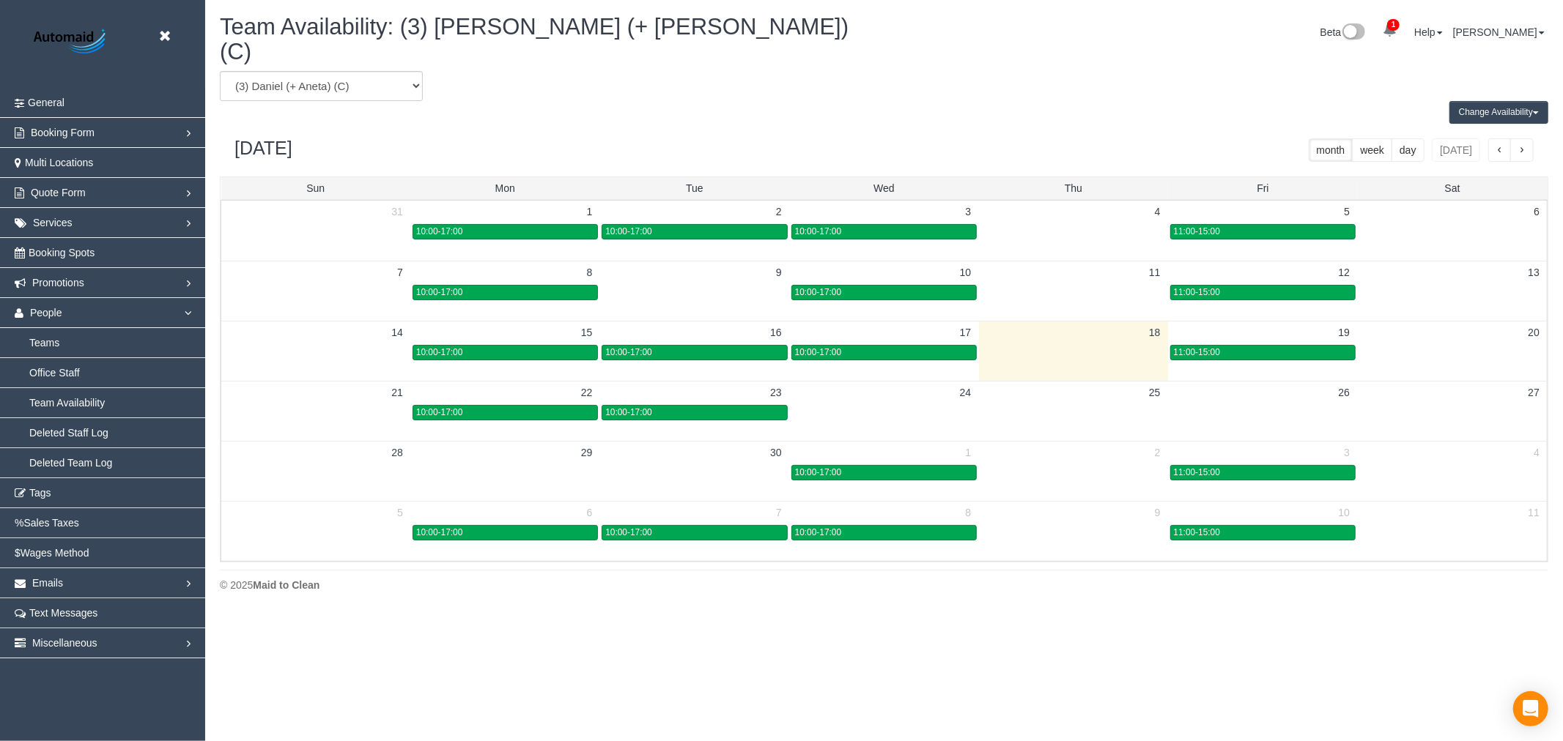
click at [355, 101] on div "Change Availability Default Availability Specific Date Request Time Off Exclude…" at bounding box center [884, 112] width 1350 height 23
click at [358, 81] on select "(0) Account - Tech (0) Office (0) [PERSON_NAME] Test Account (1) [PERSON_NAME] …" at bounding box center [321, 86] width 203 height 30
select select "number:34300"
click at [220, 71] on select "(0) Account - Tech (0) Office (0) [PERSON_NAME] Test Account (1) [PERSON_NAME] …" at bounding box center [321, 86] width 203 height 30
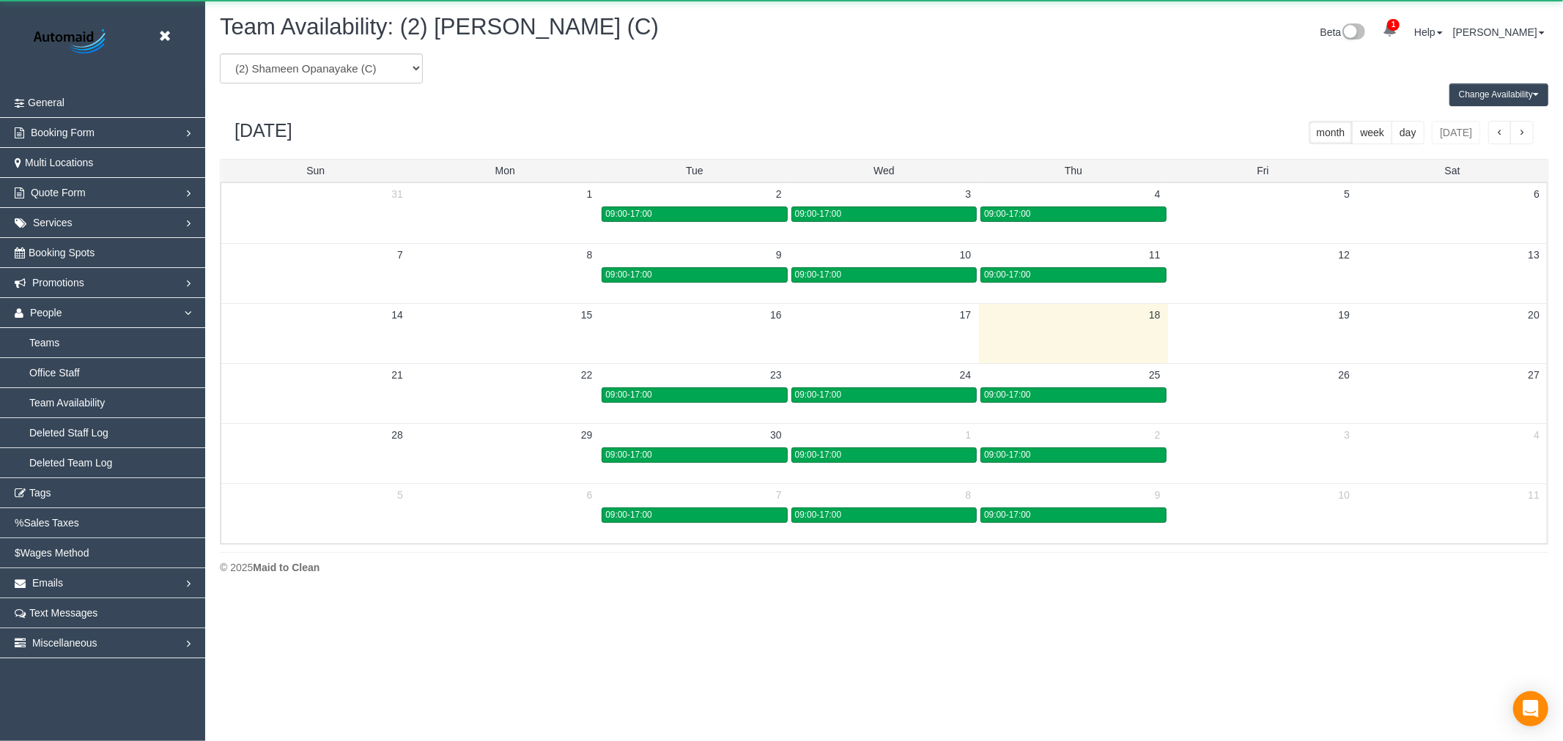
scroll to position [72671, 71705]
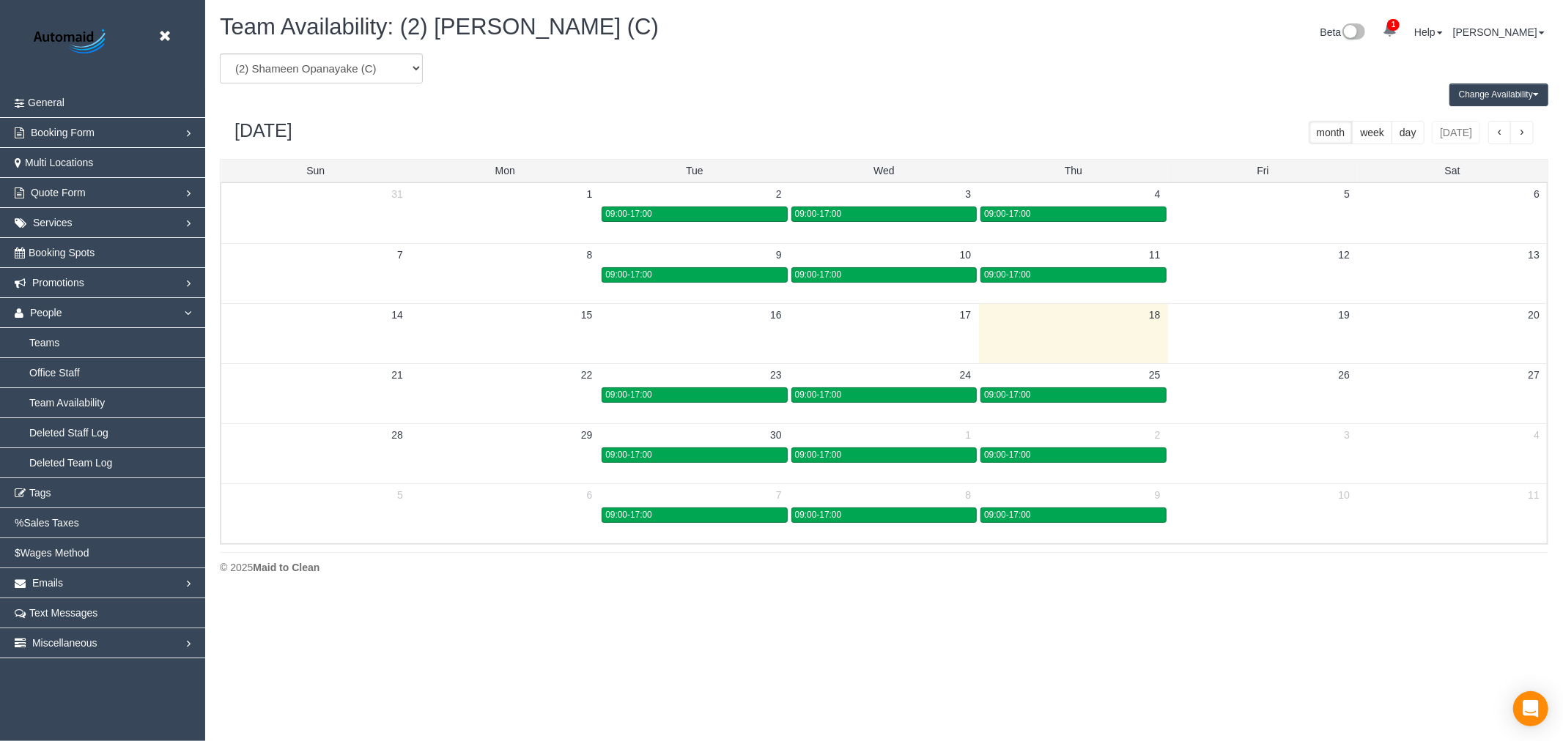
click at [758, 386] on td "23" at bounding box center [694, 374] width 189 height 23
click at [765, 396] on div "09:00-17:00" at bounding box center [694, 395] width 178 height 11
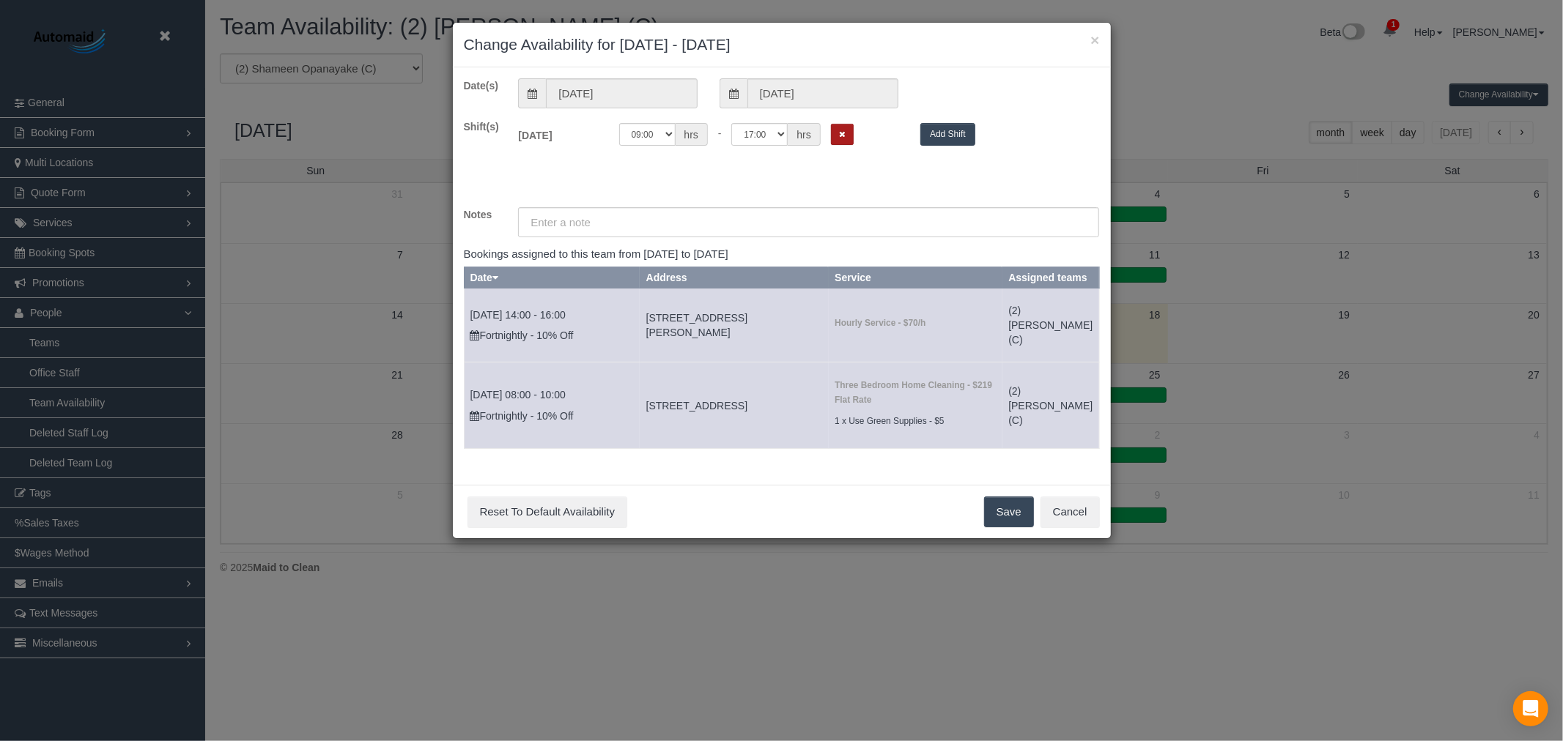
click at [832, 138] on button "Remove Shift" at bounding box center [842, 134] width 23 height 21
click at [1017, 528] on button "Save" at bounding box center [1009, 512] width 50 height 31
